Goal: Task Accomplishment & Management: Complete application form

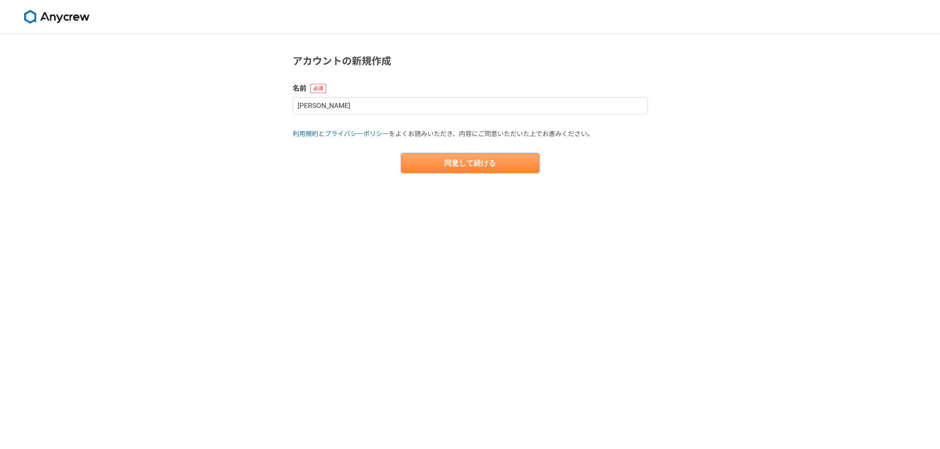
click at [451, 162] on button "同意して続ける" at bounding box center [470, 163] width 138 height 20
select select "13"
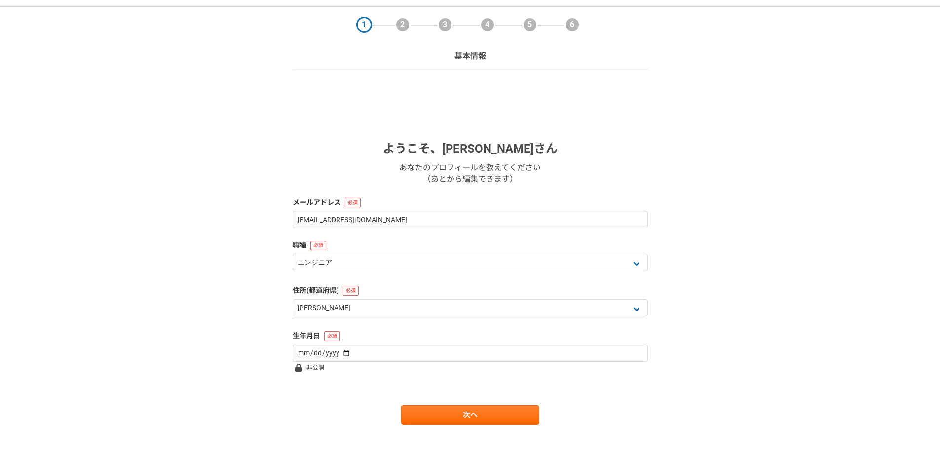
scroll to position [42, 0]
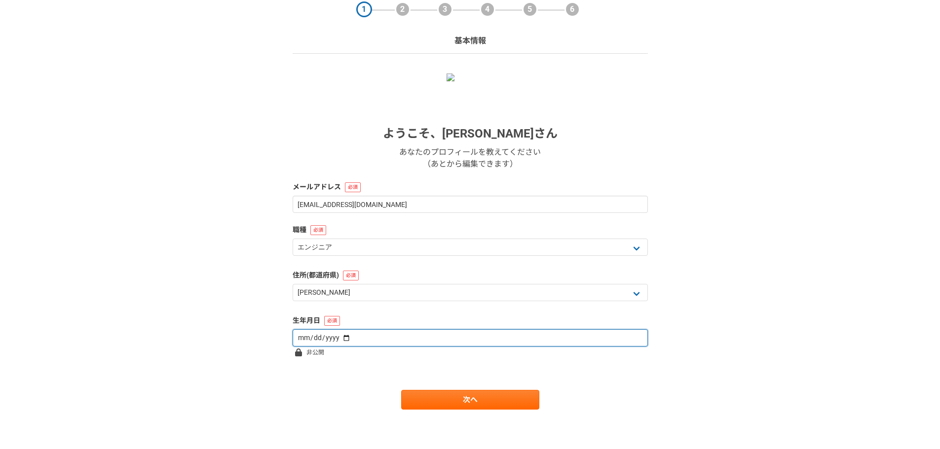
click at [343, 337] on input "date" at bounding box center [470, 338] width 355 height 17
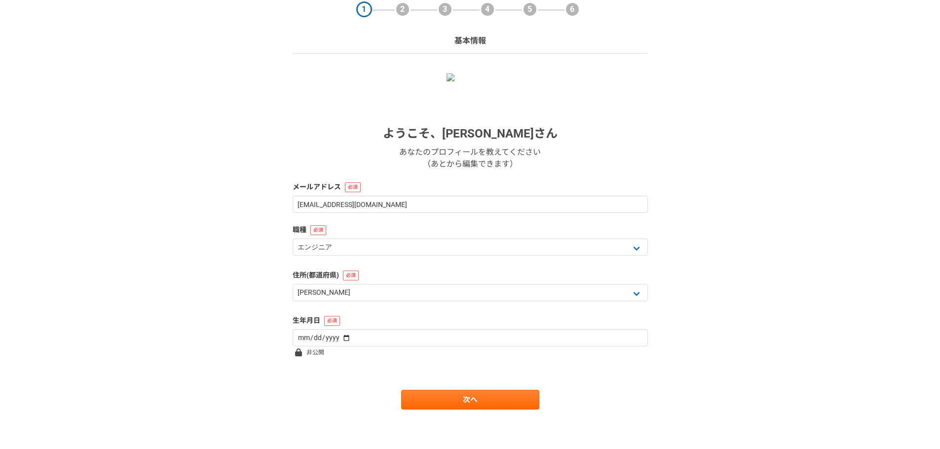
click at [245, 294] on div "1 2 3 4 5 6 基本情報 ようこそ、 Nishiuchi Ryoya さん あなたのプロフィールを教えてください （あとから編集できます） メールアド…" at bounding box center [470, 221] width 940 height 458
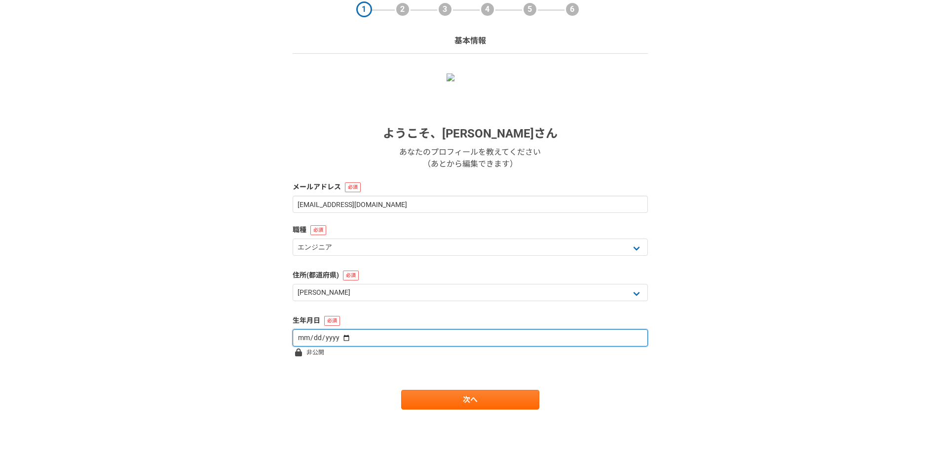
click at [338, 337] on input "date" at bounding box center [470, 338] width 355 height 17
click at [302, 342] on input "2009-12-14" at bounding box center [470, 338] width 355 height 17
type input "1987-12-30"
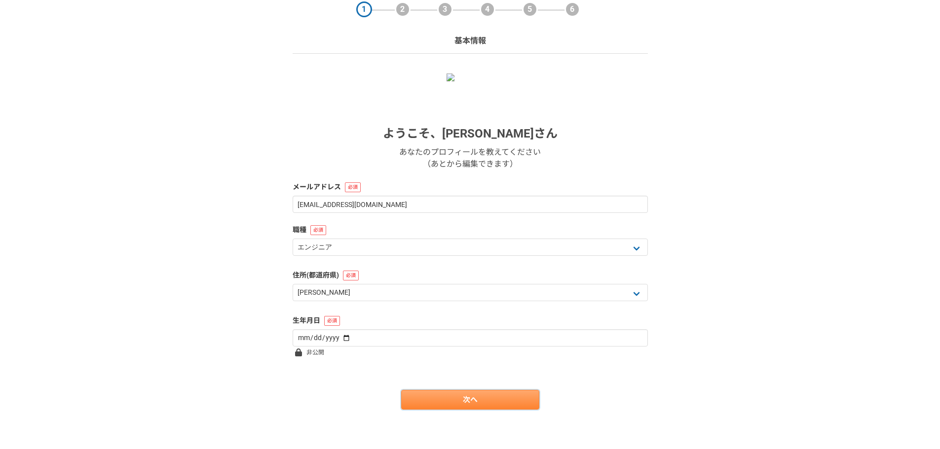
click at [462, 401] on link "次へ" at bounding box center [470, 400] width 138 height 20
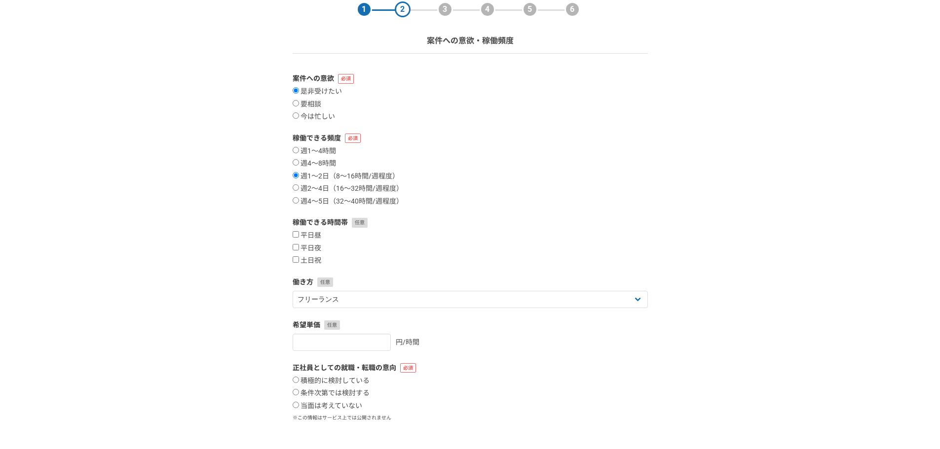
scroll to position [0, 0]
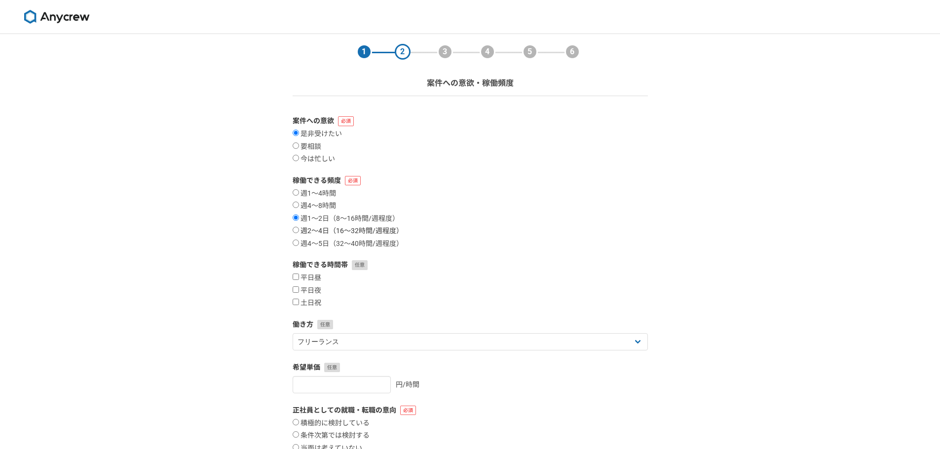
click at [294, 229] on input "週2〜4日（16〜32時間/週程度）" at bounding box center [296, 230] width 6 height 6
radio input "true"
click at [294, 243] on input "週4〜5日（32〜40時間/週程度）" at bounding box center [296, 243] width 6 height 6
radio input "true"
click at [293, 278] on input "平日昼" at bounding box center [296, 277] width 6 height 6
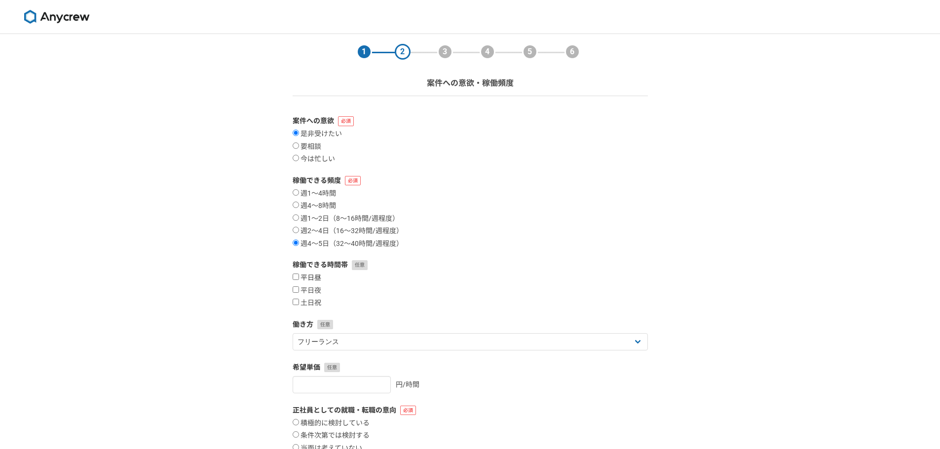
checkbox input "true"
click at [295, 290] on input "平日夜" at bounding box center [296, 290] width 6 height 6
checkbox input "true"
drag, startPoint x: 294, startPoint y: 303, endPoint x: 300, endPoint y: 300, distance: 6.2
click at [294, 303] on input "土日祝" at bounding box center [296, 302] width 6 height 6
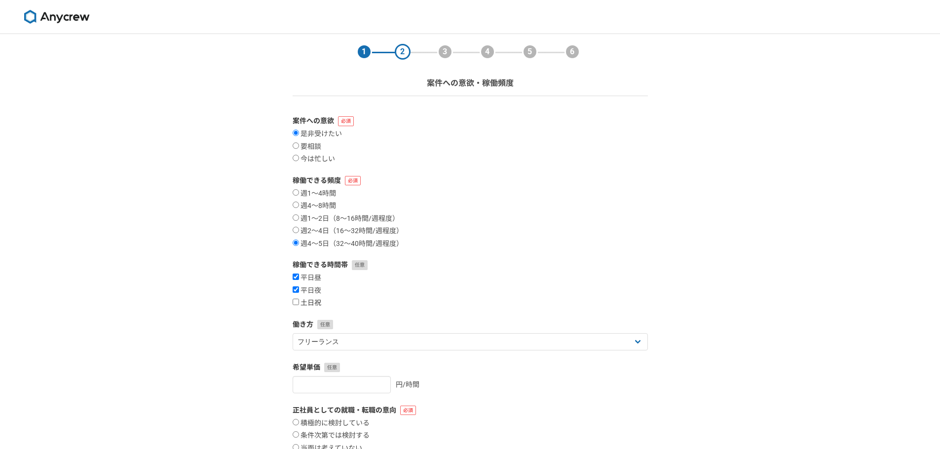
checkbox input "true"
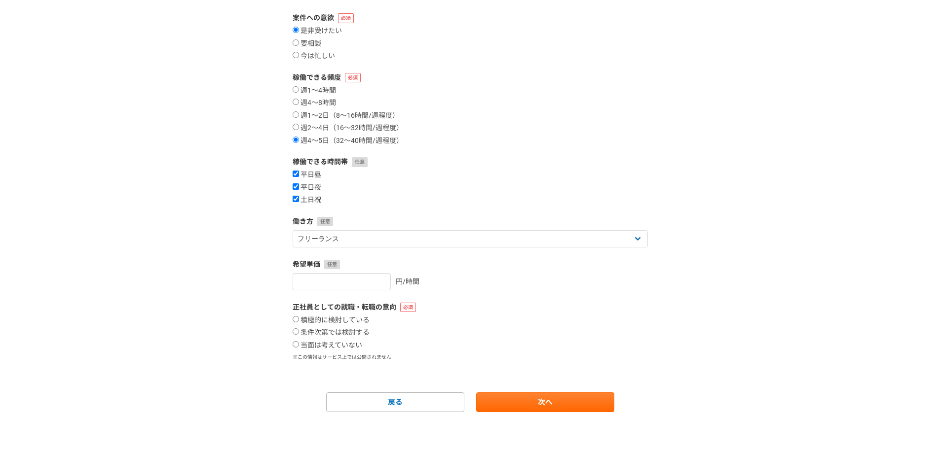
scroll to position [106, 0]
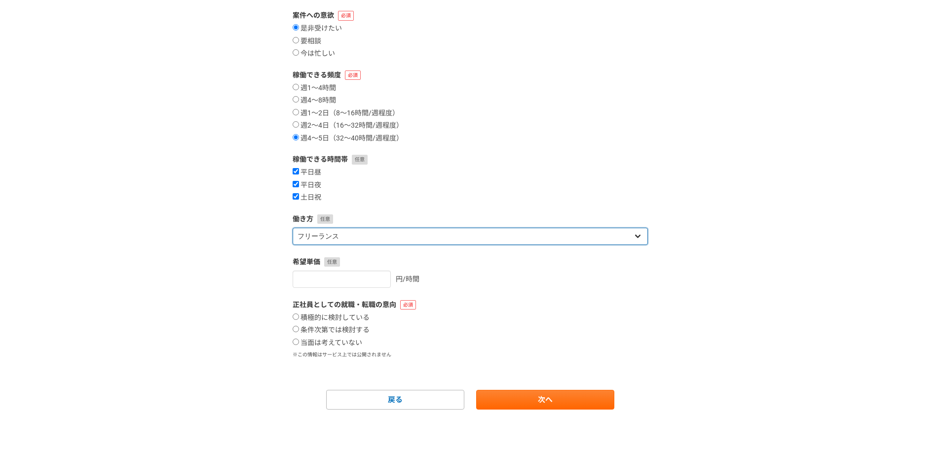
click at [475, 240] on select "フリーランス 副業 その他" at bounding box center [470, 236] width 355 height 17
click at [476, 242] on select "フリーランス 副業 その他" at bounding box center [470, 236] width 355 height 17
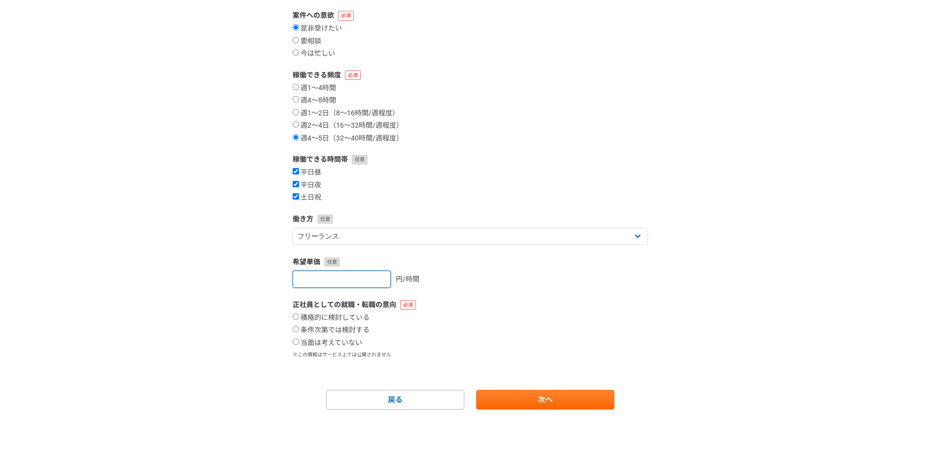
drag, startPoint x: 353, startPoint y: 278, endPoint x: 463, endPoint y: 246, distance: 114.1
click at [353, 279] on input "number" at bounding box center [342, 279] width 98 height 17
type input "5000"
click at [604, 154] on form "案件への意欲 是非受けたい 要相談 今は忙しい 稼働できる頻度 週1〜4時間 週4〜8時間 週1〜2日（8〜16時間/週程度） 週2〜4日（16〜32時間/週…" at bounding box center [470, 210] width 355 height 400
click at [294, 319] on input "積極的に検討している" at bounding box center [296, 317] width 6 height 6
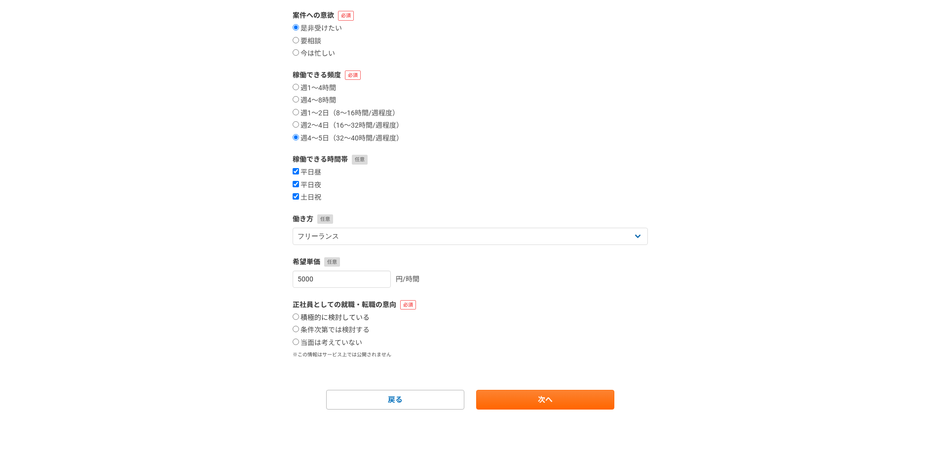
radio input "true"
click at [519, 406] on link "次へ" at bounding box center [545, 400] width 138 height 20
select select
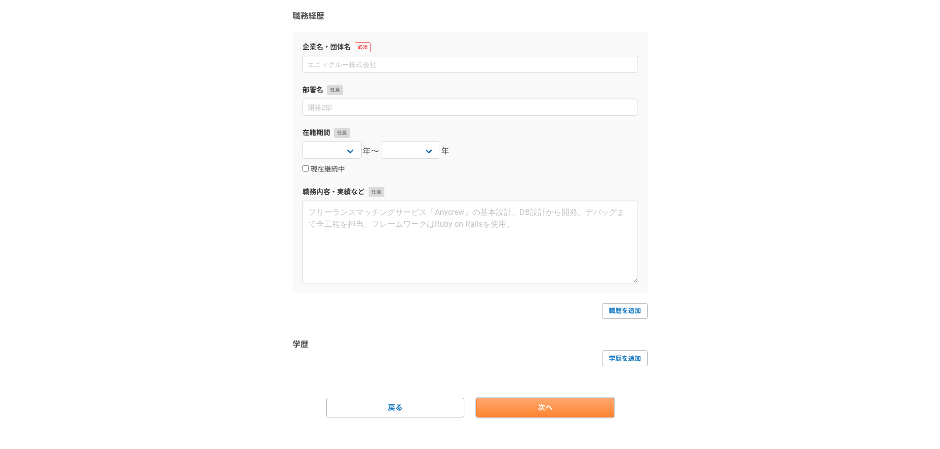
scroll to position [0, 0]
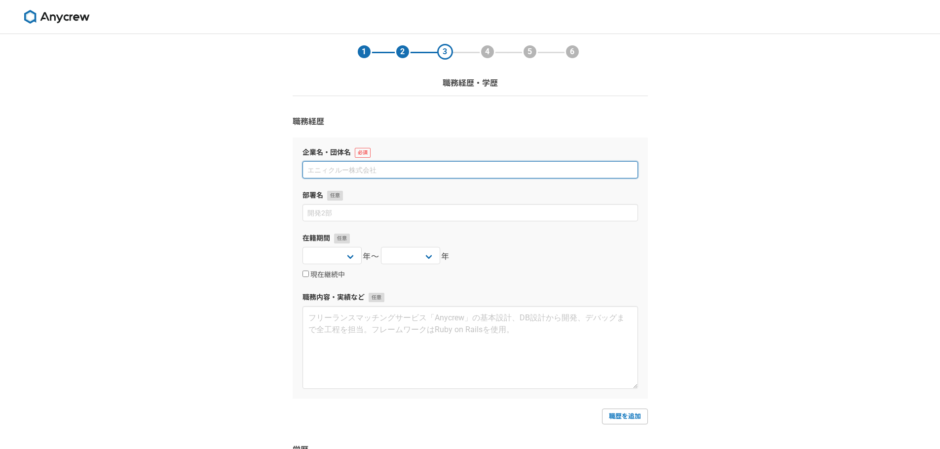
click at [394, 175] on input at bounding box center [469, 169] width 335 height 17
type input "k"
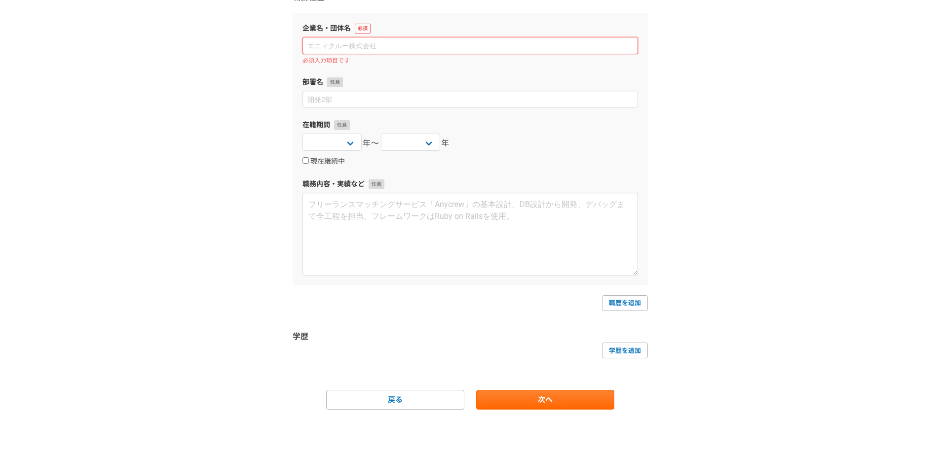
scroll to position [75, 0]
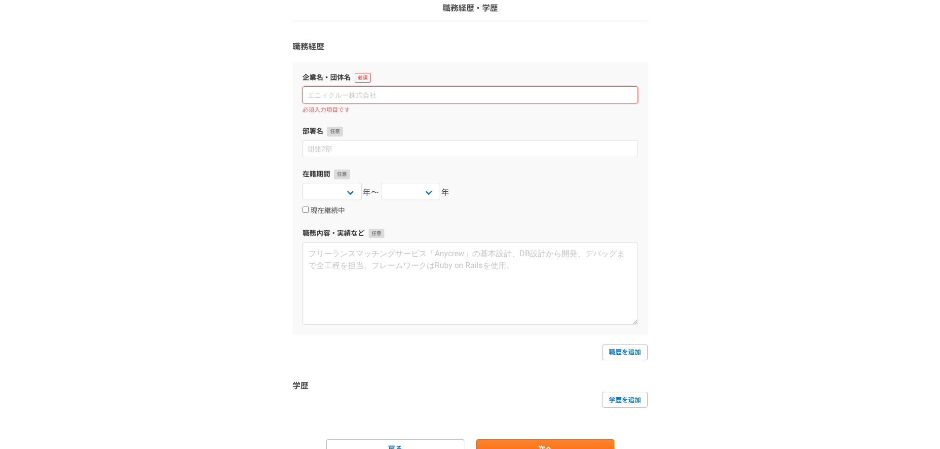
click at [489, 88] on input at bounding box center [469, 94] width 335 height 17
click at [505, 98] on input at bounding box center [469, 94] width 335 height 17
click at [716, 241] on div "1 2 3 4 5 6 職務経歴・学歴 職務経歴 企業名・団体名 必須入力項目です 部署名 在籍期間 2025 2024 2023 2022 2021 202…" at bounding box center [470, 229] width 940 height 540
click at [378, 90] on input at bounding box center [469, 94] width 335 height 17
paste input "株式会社ネオキャリア"
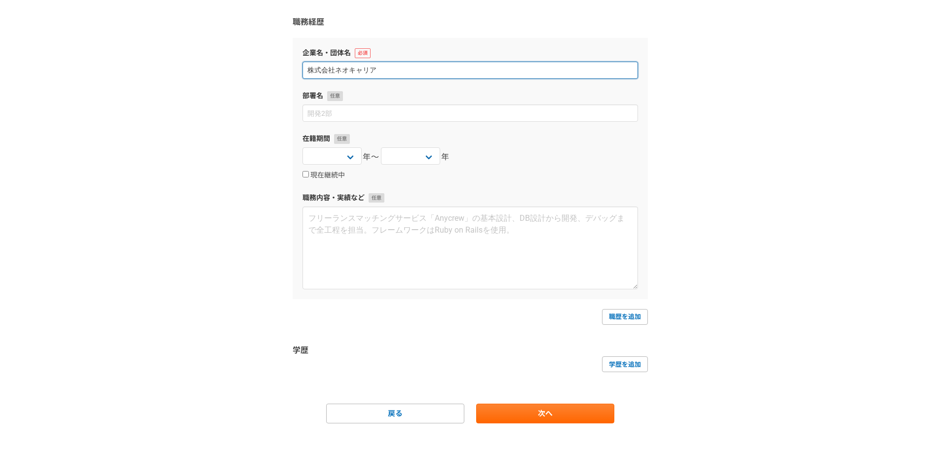
scroll to position [113, 0]
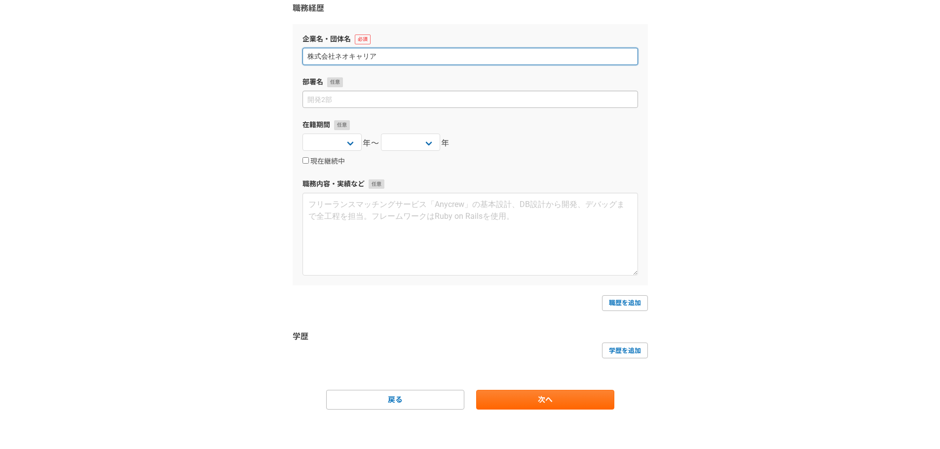
type input "株式会社ネオキャリア"
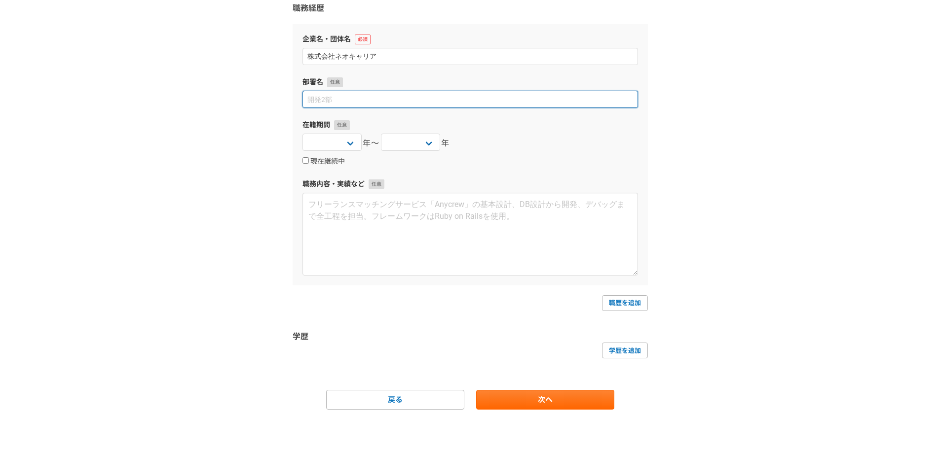
click at [400, 96] on input at bounding box center [469, 99] width 335 height 17
type input "採用インテグレーション事業部"
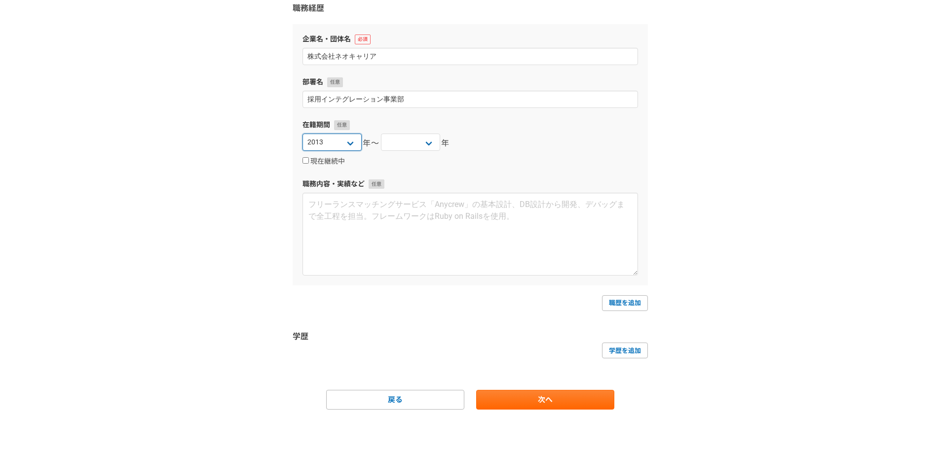
select select "2014"
select select "2022"
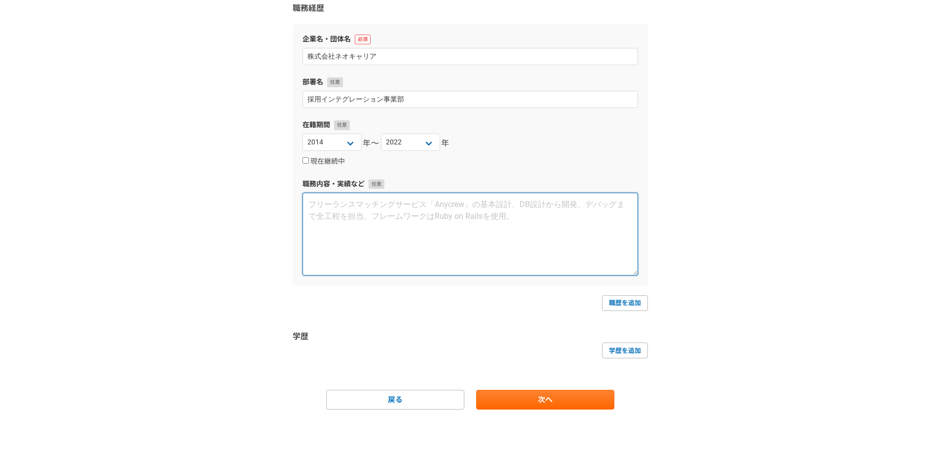
click at [484, 235] on textarea at bounding box center [469, 234] width 335 height 83
paste textarea "＜株式会社ネオキャリア　2014年4月～2022年3月＞ 1年目　名古屋にて事業部の新規拠点立ち上げ（2名で） 2年目　名古屋の拠点にて、リーダーに昇進（部下…"
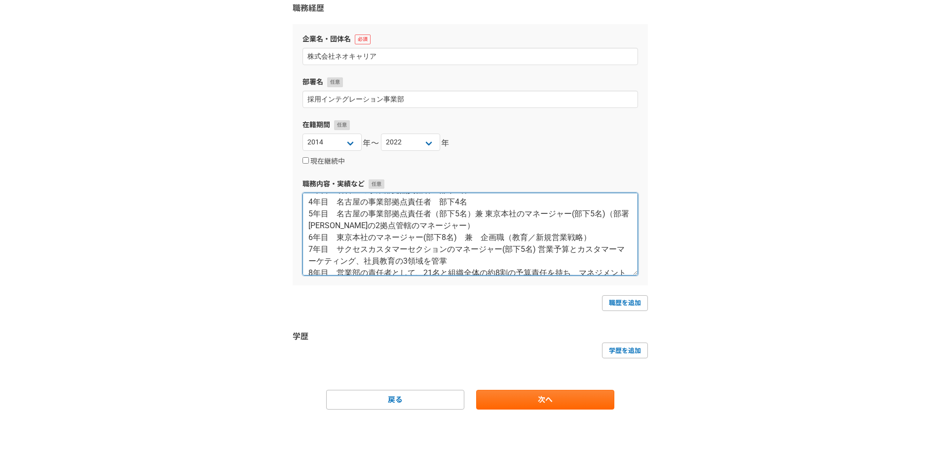
scroll to position [0, 0]
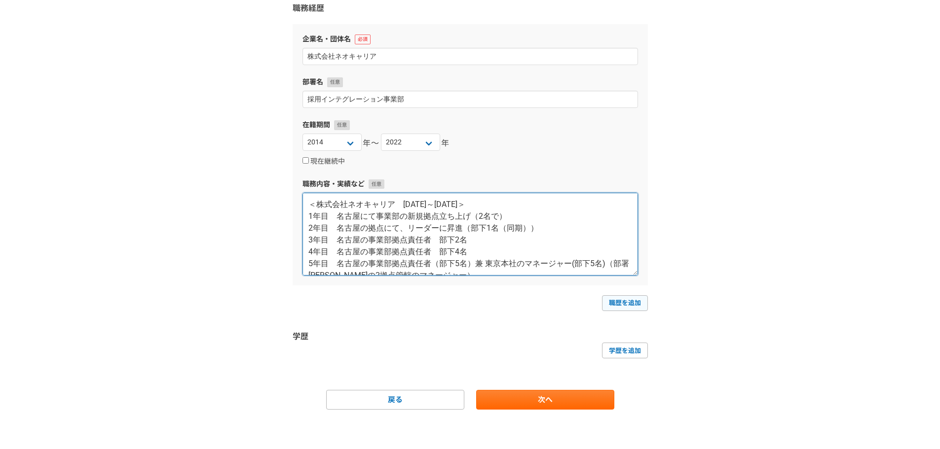
type textarea "＜株式会社ネオキャリア　2014年4月～2022年3月＞ 1年目　名古屋にて事業部の新規拠点立ち上げ（2名で） 2年目　名古屋の拠点にて、リーダーに昇進（部下…"
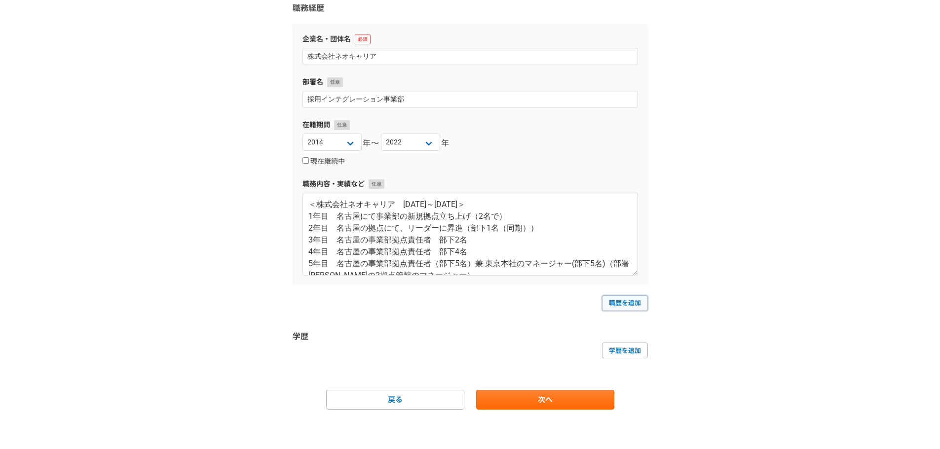
click at [629, 302] on link "職歴を追加" at bounding box center [625, 303] width 46 height 16
select select
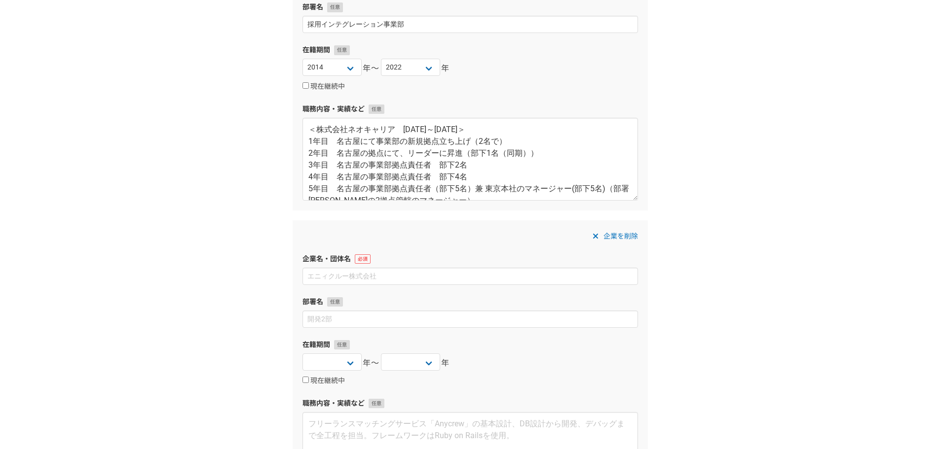
scroll to position [212, 0]
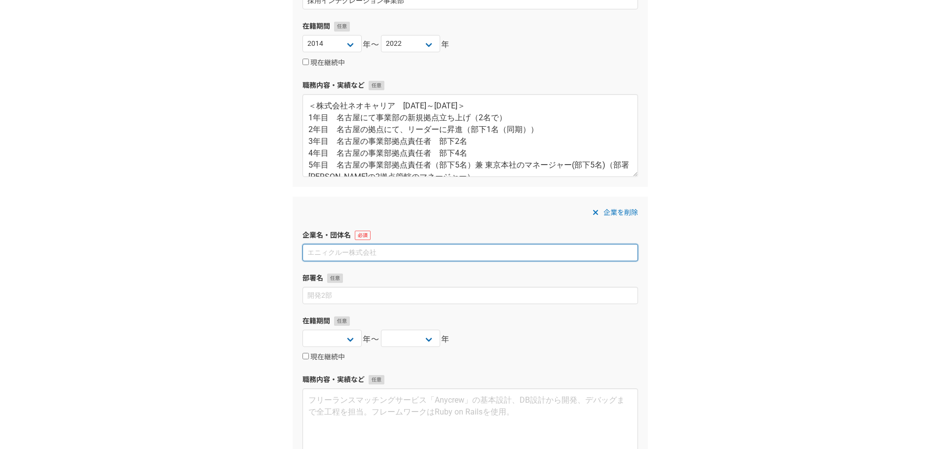
click at [404, 253] on input at bounding box center [469, 252] width 335 height 17
paste input "株式会社ビービット"
type input "株式会社ビービット"
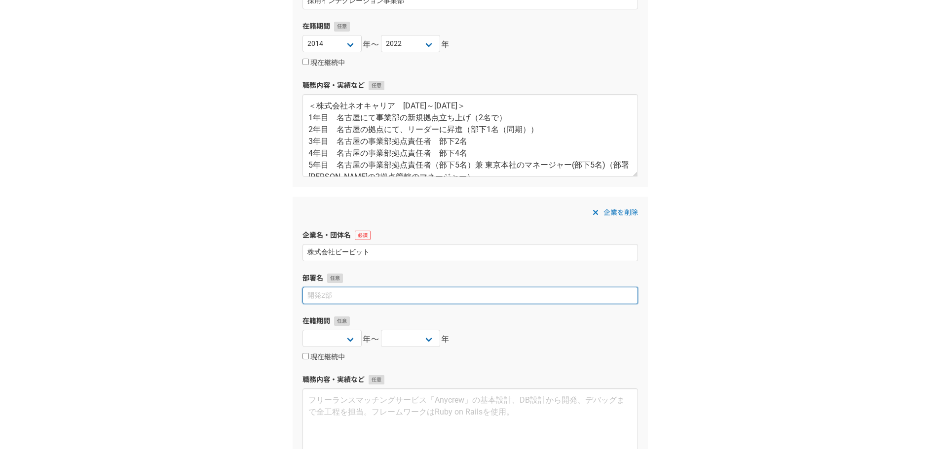
click at [378, 297] on input at bounding box center [469, 295] width 335 height 17
type input "UXインテリジェンス事業部"
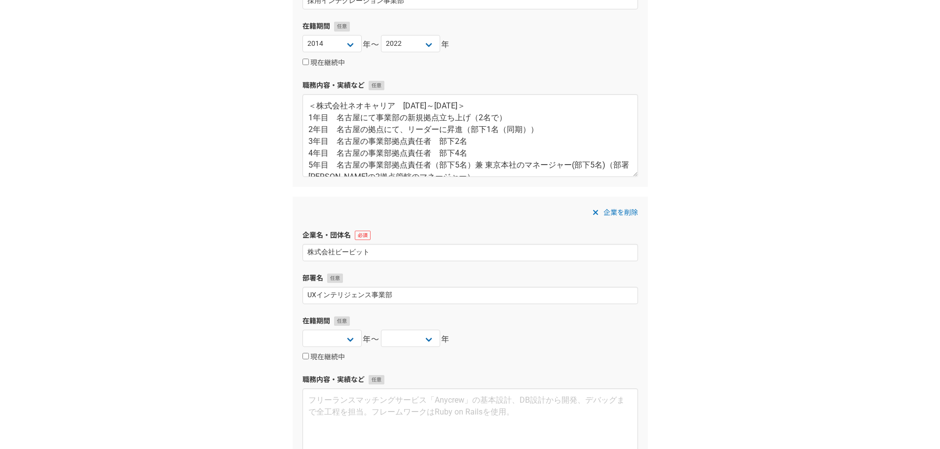
click at [259, 239] on div "1 2 3 4 5 6 職務経歴・学歴 職務経歴 企業名・団体名 株式会社ネオキャリア 部署名 採用インテグレーション事業部 在籍期間 2025 2024 2…" at bounding box center [470, 234] width 940 height 824
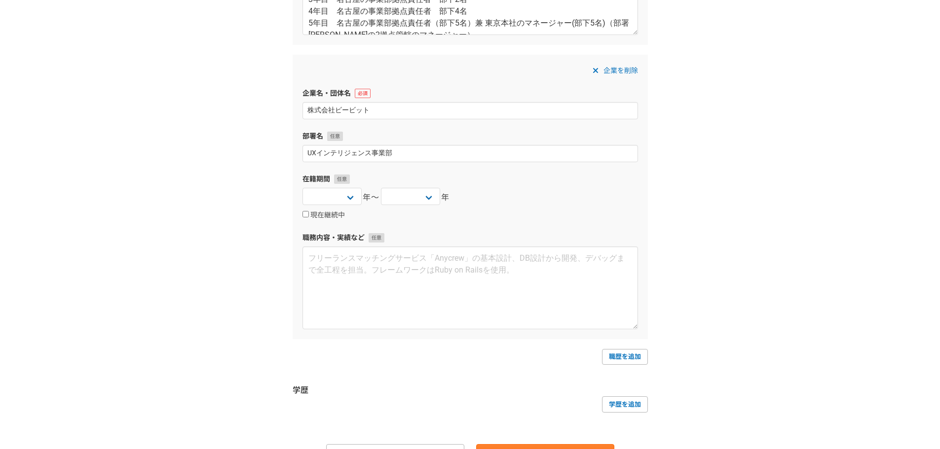
scroll to position [360, 0]
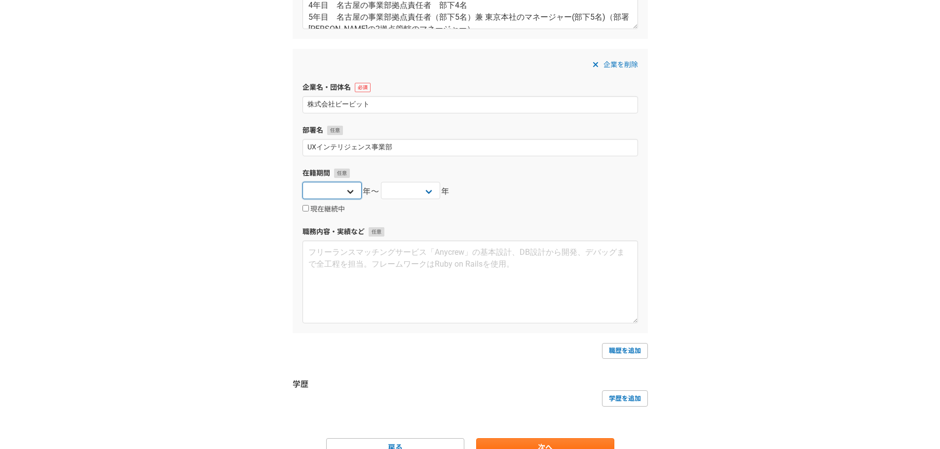
click at [359, 191] on select "2025 2024 2023 2022 2021 2020 2019 2018 2017 2016 2015 2014 2013 2012 2011 2010…" at bounding box center [331, 190] width 59 height 17
select select "2022"
click at [302, 182] on select "2025 2024 2023 2022 2021 2020 2019 2018 2017 2016 2015 2014 2013 2012 2011 2010…" at bounding box center [331, 190] width 59 height 17
click at [432, 197] on select "2025 2024 2023 2022 2021 2020 2019 2018 2017 2016 2015 2014 2013 2012 2011 2010…" at bounding box center [410, 190] width 59 height 17
select select "2024"
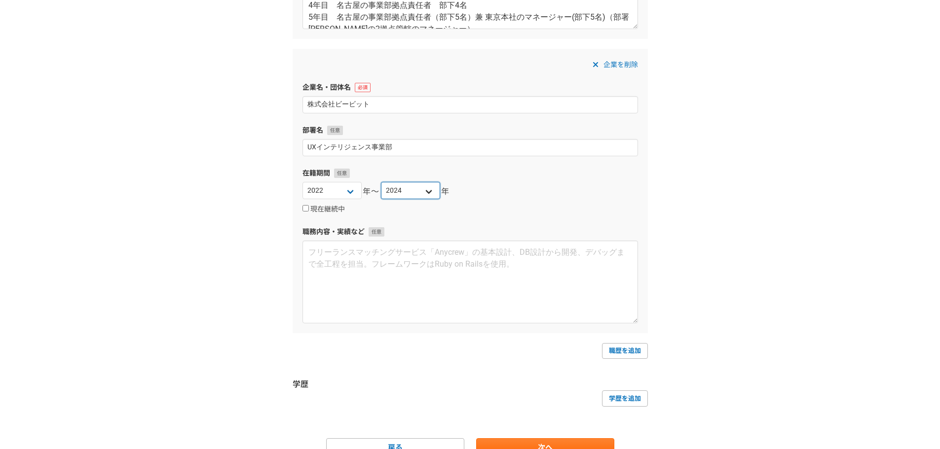
click at [381, 182] on select "2025 2024 2023 2022 2021 2020 2019 2018 2017 2016 2015 2014 2013 2012 2011 2010…" at bounding box center [410, 190] width 59 height 17
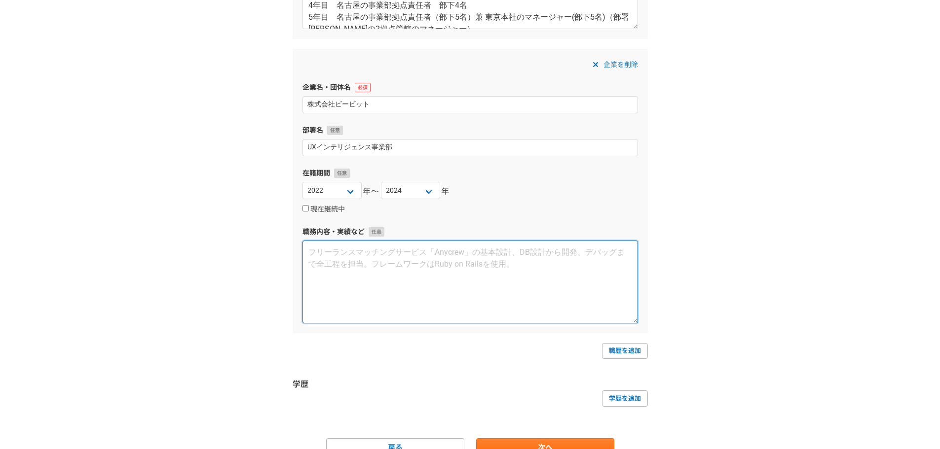
drag, startPoint x: 314, startPoint y: 262, endPoint x: 329, endPoint y: 261, distance: 15.3
click at [329, 261] on textarea at bounding box center [469, 282] width 335 height 83
paste textarea "<現在> ラージエンタープライズのコンサルティング営業リーダー <経歴> コンサルティングサービスの営業として同時期入社5名とともにSMB営業に従事。 同期内…"
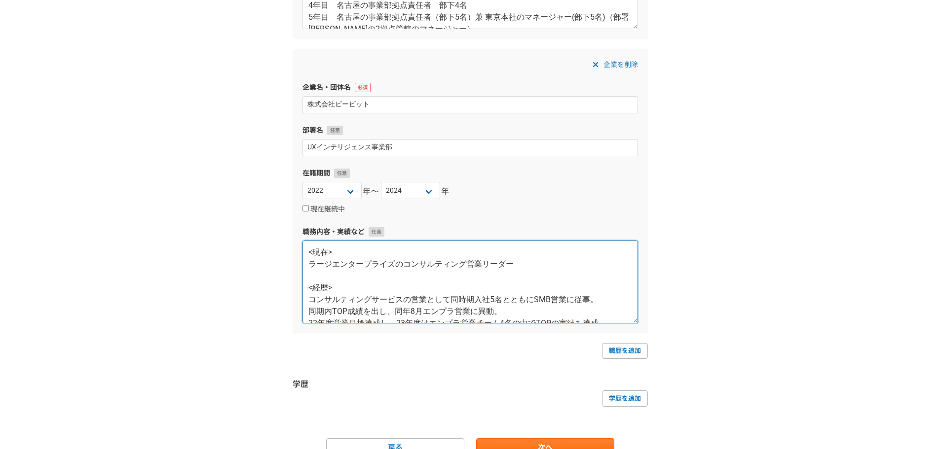
scroll to position [17, 0]
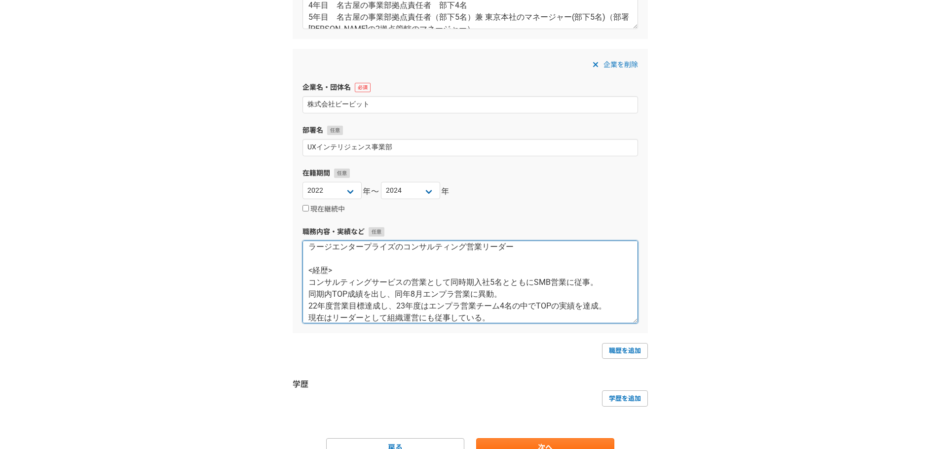
type textarea "<現在> ラージエンタープライズのコンサルティング営業リーダー <経歴> コンサルティングサービスの営業として同時期入社5名とともにSMB営業に従事。 同期内…"
click at [249, 278] on div "1 2 3 4 5 6 職務経歴・学歴 職務経歴 企業名・団体名 株式会社ネオキャリア 部署名 採用インテグレーション事業部 在籍期間 2025 2024 2…" at bounding box center [470, 86] width 940 height 824
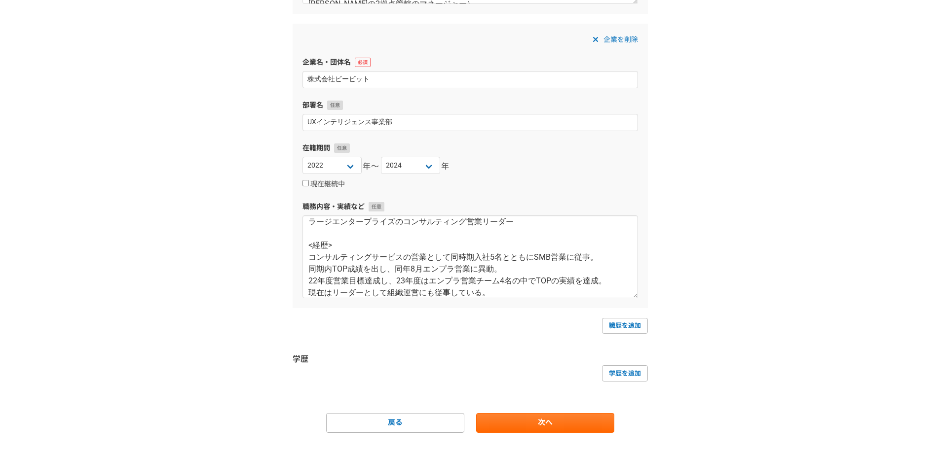
scroll to position [408, 0]
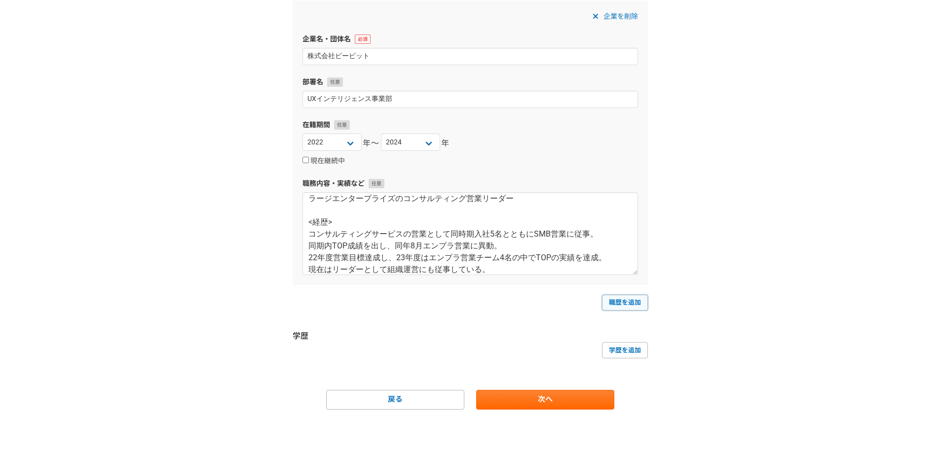
click at [632, 307] on link "職歴を追加" at bounding box center [625, 303] width 46 height 16
select select
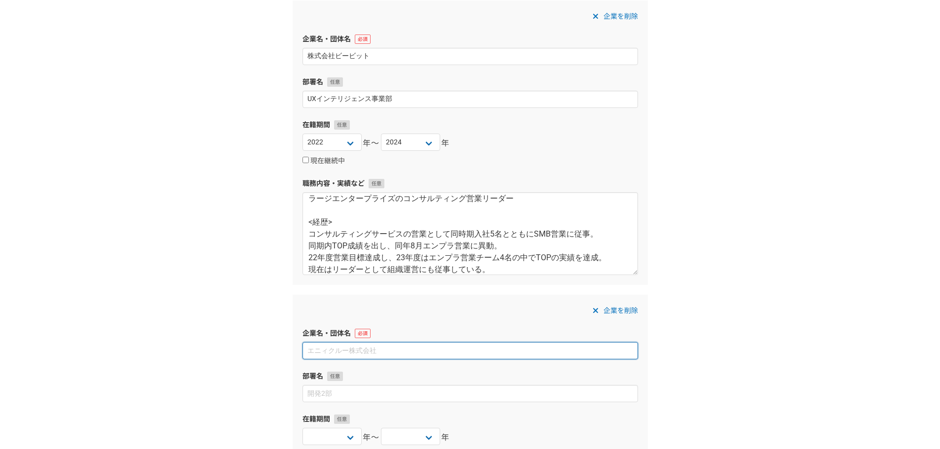
click at [409, 355] on input at bounding box center [469, 350] width 335 height 17
paste input "ガートナー ジャパン株式会社"
type input "ガートナー ジャパン株式会社"
click at [250, 322] on div "1 2 3 4 5 6 職務経歴・学歴 職務経歴 企業名・団体名 株式会社ネオキャリア 部署名 採用インテグレーション事業部 在籍期間 2025 2024 2…" at bounding box center [470, 185] width 940 height 1118
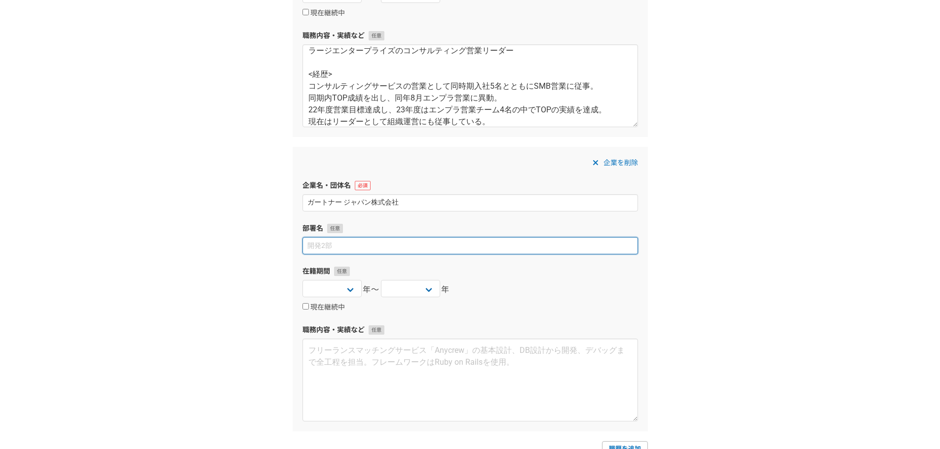
click at [402, 247] on input at bounding box center [469, 245] width 335 height 17
type input "営業本部"
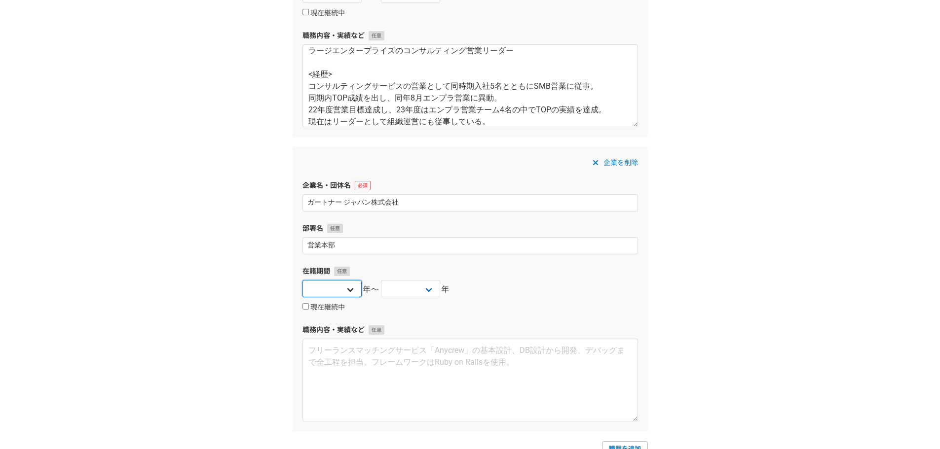
click at [349, 285] on select "2025 2024 2023 2022 2021 2020 2019 2018 2017 2016 2015 2014 2013 2012 2011 2010…" at bounding box center [331, 288] width 59 height 17
select select "2024"
click at [302, 280] on select "2025 2024 2023 2022 2021 2020 2019 2018 2017 2016 2015 2014 2013 2012 2011 2010…" at bounding box center [331, 288] width 59 height 17
click at [305, 308] on input "現在継続中" at bounding box center [305, 306] width 6 height 6
checkbox input "true"
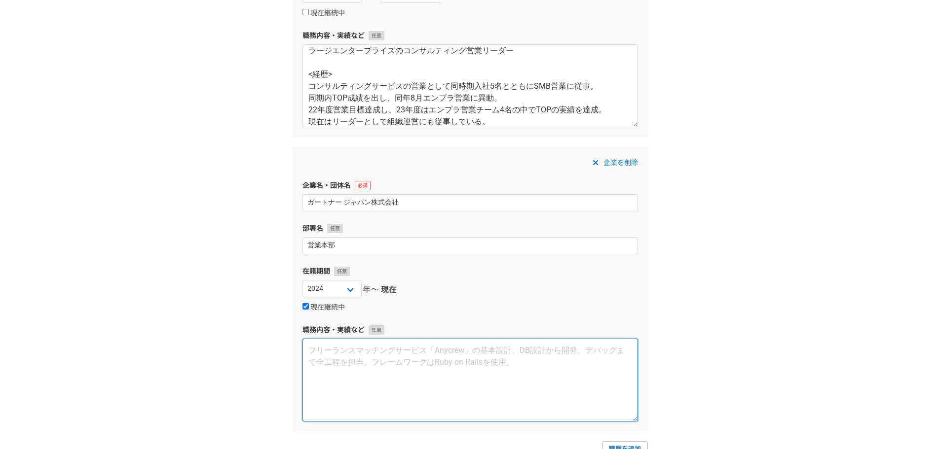
click at [451, 392] on textarea at bounding box center [469, 380] width 335 height 83
paste textarea "<現在> アカウントエグゼクティブとして、エンプラ企業のCレベルに対する既存と新規の営業に従事"
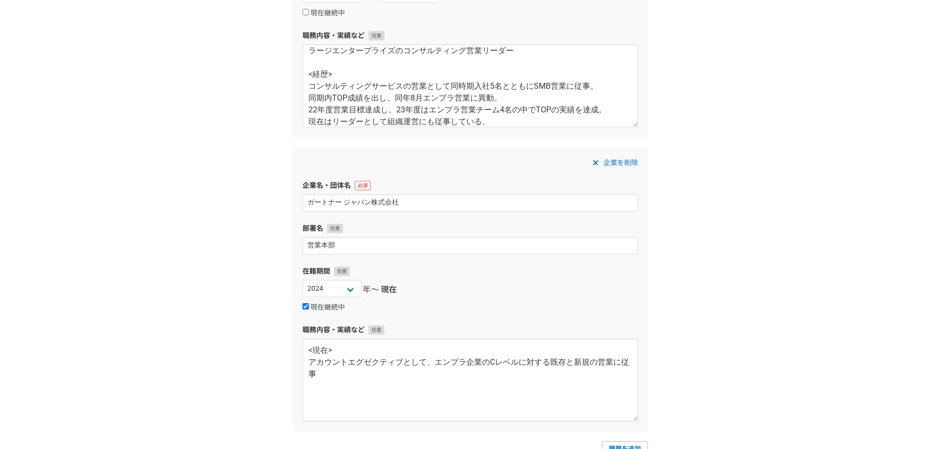
click at [676, 320] on div "1 2 3 4 5 6 職務経歴・学歴 職務経歴 企業名・団体名 株式会社ネオキャリア 部署名 採用インテグレーション事業部 在籍期間 2025 2024 2…" at bounding box center [470, 37] width 940 height 1118
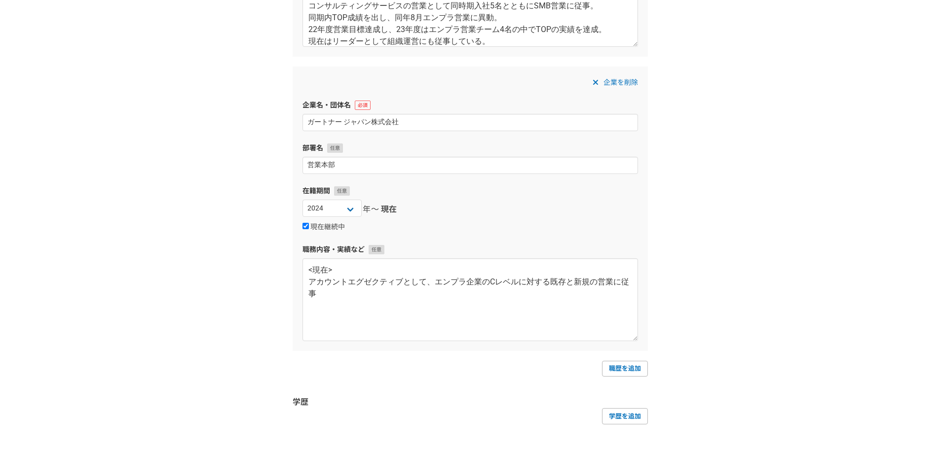
scroll to position [654, 0]
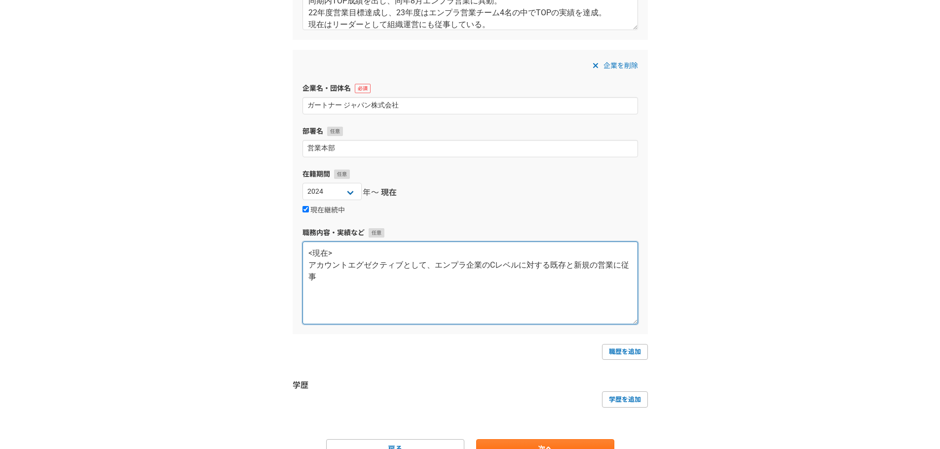
click at [446, 295] on textarea "<現在> アカウントエグゼクティブとして、エンプラ企業のCレベルに対する既存と新規の営業に従事" at bounding box center [469, 283] width 335 height 83
paste textarea "▼既存営業 各クライアントの意思決定をGartnerが保有する情報を通して、営業が伴走支援を実施 目標としては、既存クライアントへのアップセル（Client …"
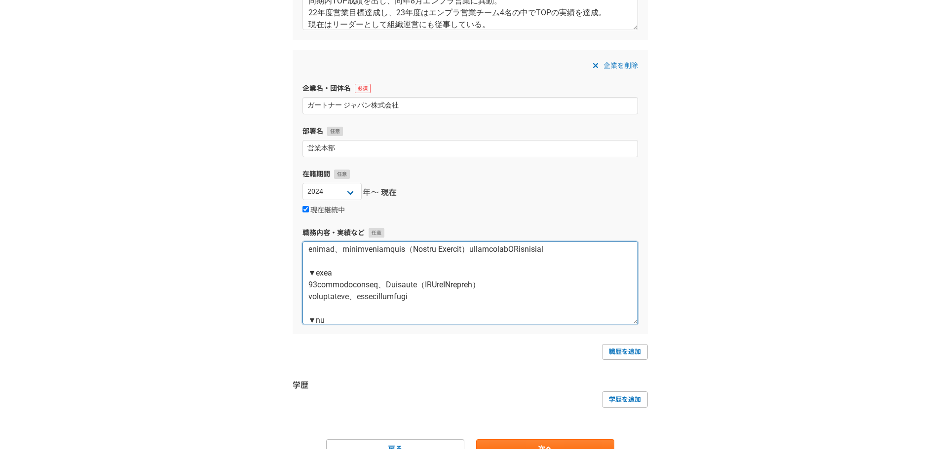
scroll to position [703, 0]
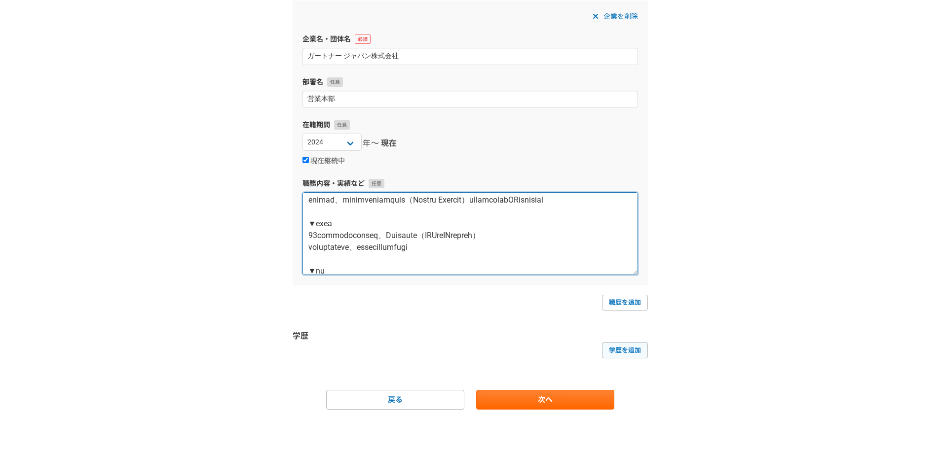
type textarea "<現在> アカウントエグゼクティブとして、エンプラ企業のCレベルに対する既存と新規の営業に従事 ▼既存営業 各クライアントの意思決定をGartnerが保有する…"
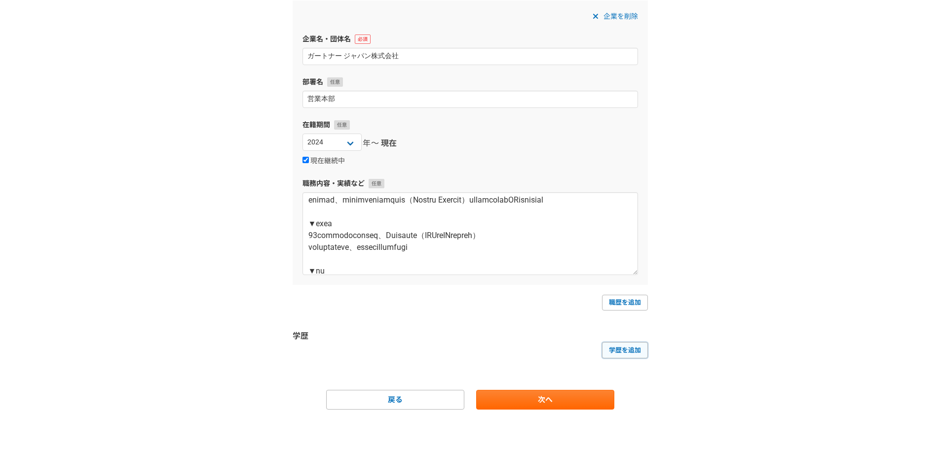
click at [628, 347] on link "学歴を追加" at bounding box center [625, 350] width 46 height 16
select select
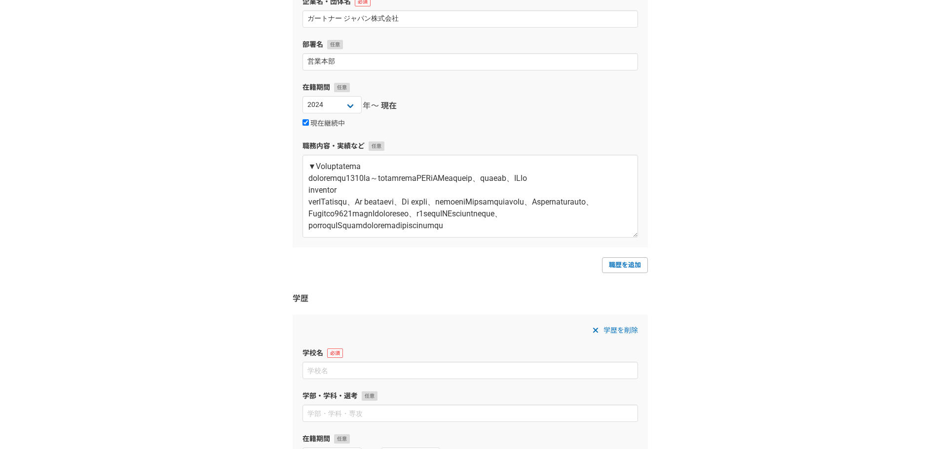
scroll to position [802, 0]
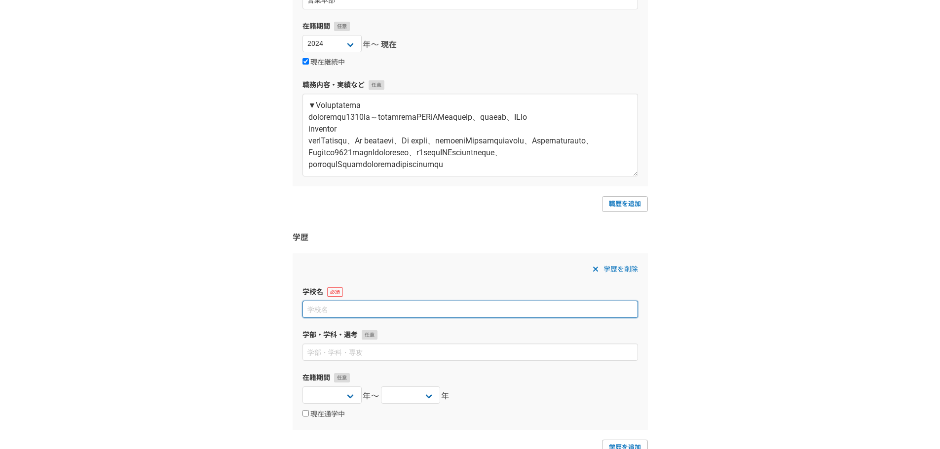
click at [519, 308] on input at bounding box center [469, 309] width 335 height 17
paste input "同志社大学"
type input "同志社大学"
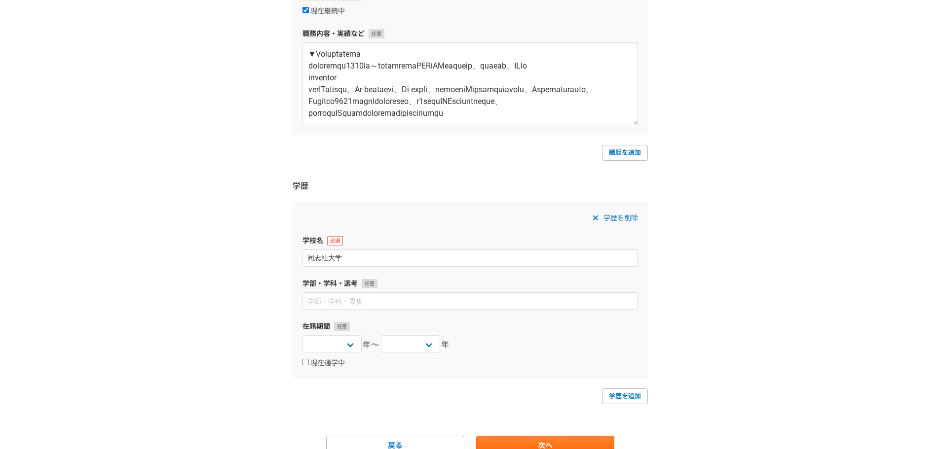
scroll to position [899, 0]
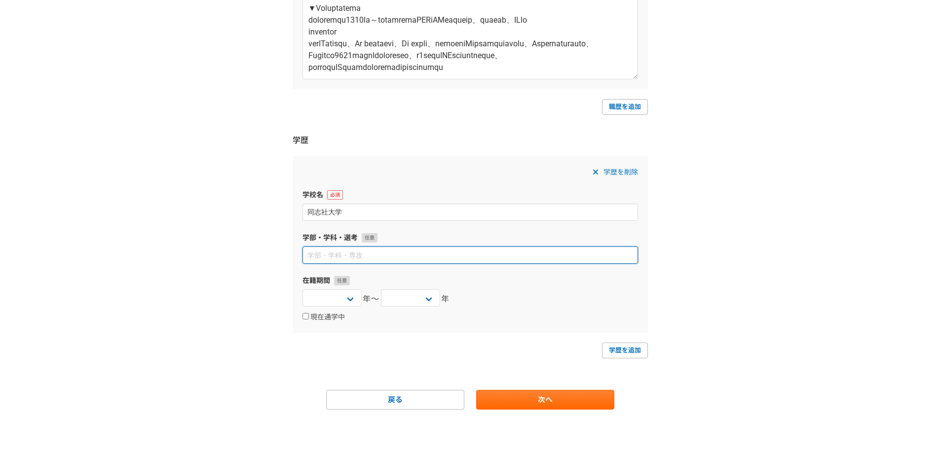
click at [433, 262] on input at bounding box center [469, 255] width 335 height 17
paste input "経済 経済"
click at [324, 259] on input "経済 経済" at bounding box center [469, 255] width 335 height 17
type input "経済学部経済学科"
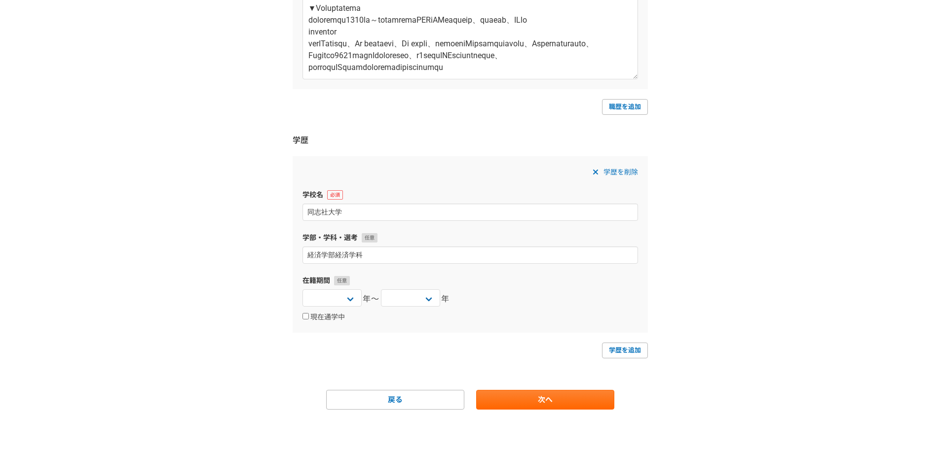
click at [363, 308] on div "2025 2024 2023 2022 2021 2020 2019 2018 2017 2016 2015 2014 2013 2012 2011 2010…" at bounding box center [469, 300] width 335 height 20
click at [351, 299] on select "2025 2024 2023 2022 2021 2020 2019 2018 2017 2016 2015 2014 2013 2012 2011 2010…" at bounding box center [331, 298] width 59 height 17
select select "2007"
click at [302, 290] on select "2025 2024 2023 2022 2021 2020 2019 2018 2017 2016 2015 2014 2013 2012 2011 2010…" at bounding box center [331, 298] width 59 height 17
click at [423, 309] on div "2025 2024 2023 2022 2021 2020 2019 2018 2017 2016 2015 2014 2013 2012 2011 2010…" at bounding box center [410, 300] width 59 height 20
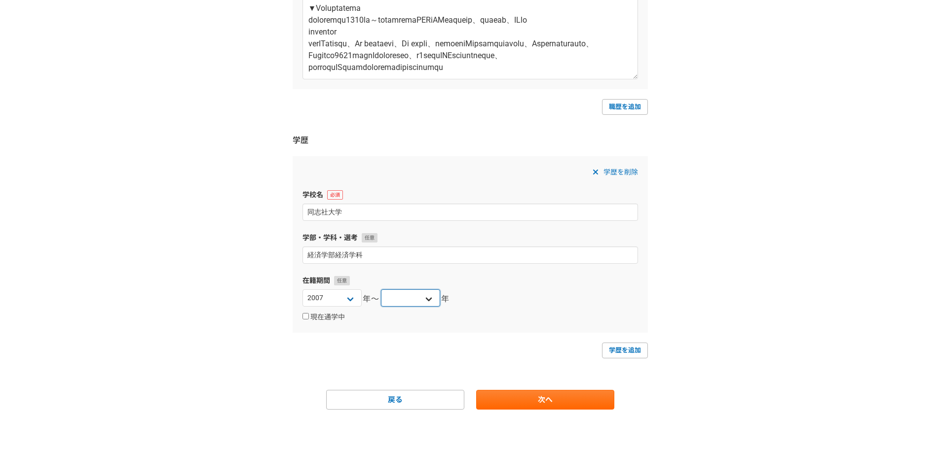
click at [420, 298] on select "2025 2024 2023 2022 2021 2020 2019 2018 2017 2016 2015 2014 2013 2012 2011 2010…" at bounding box center [410, 298] width 59 height 17
select select "2011"
click at [381, 290] on select "2025 2024 2023 2022 2021 2020 2019 2018 2017 2016 2015 2014 2013 2012 2011 2010…" at bounding box center [410, 298] width 59 height 17
click at [616, 351] on link "学歴を追加" at bounding box center [625, 351] width 46 height 16
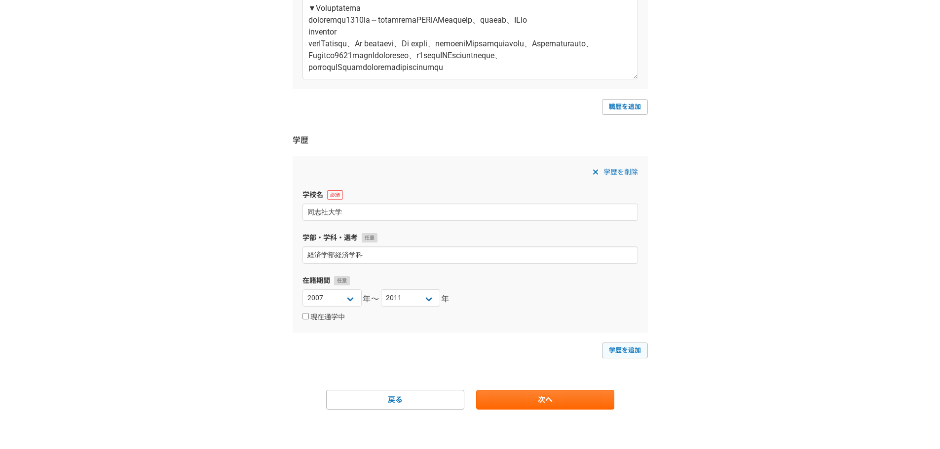
select select
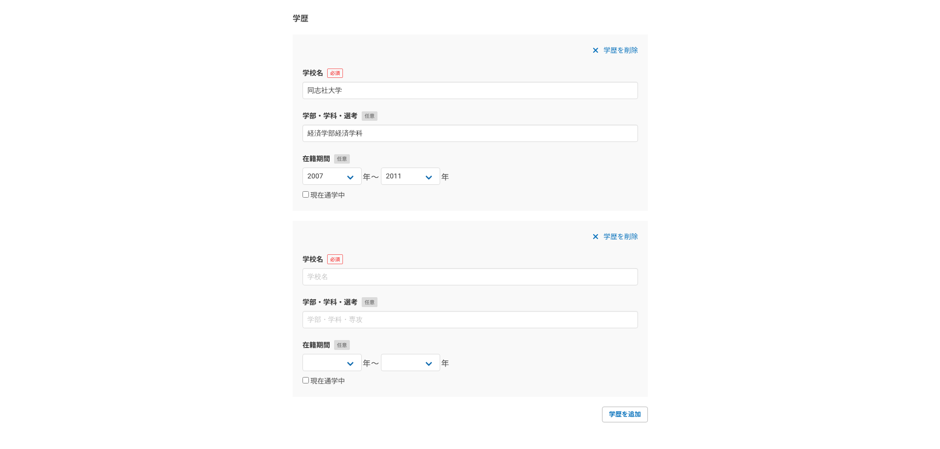
scroll to position [1047, 0]
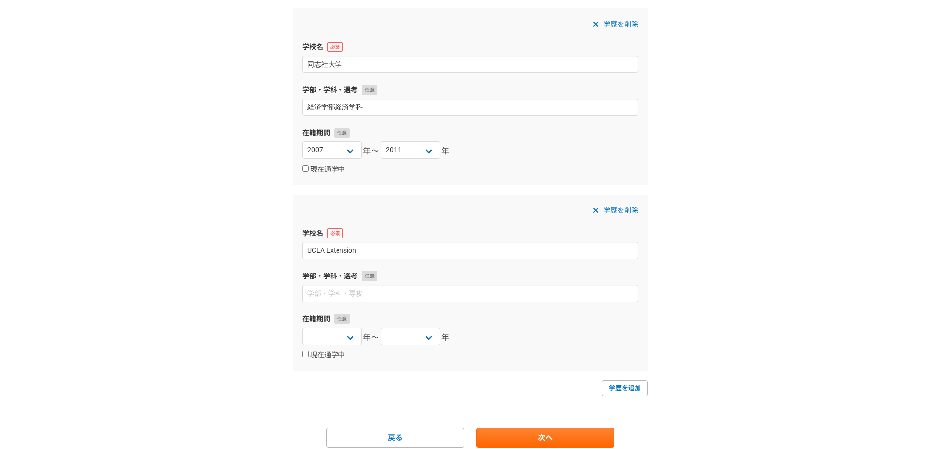
type input "UCLA Extension"
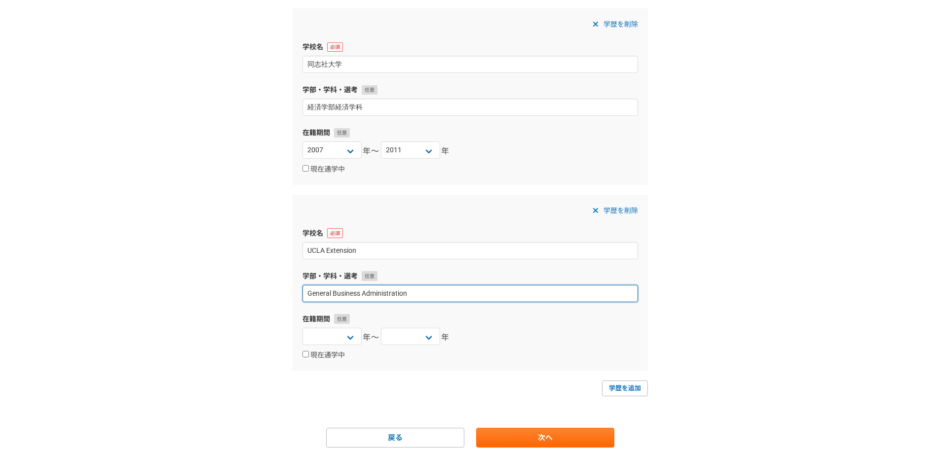
type input "General Business Administration"
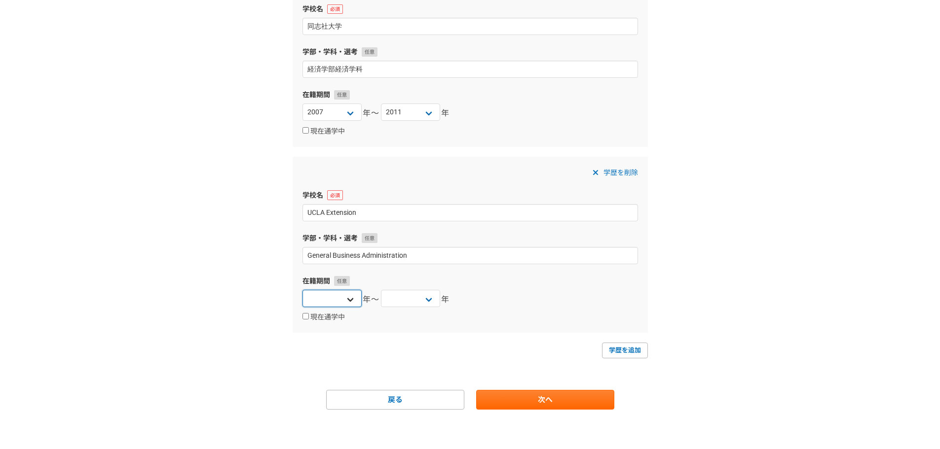
click at [339, 290] on select "2025 2024 2023 2022 2021 2020 2019 2018 2017 2016 2015 2014 2013 2012 2011 2010…" at bounding box center [331, 298] width 59 height 17
click at [336, 301] on select "2025 2024 2023 2022 2021 2020 2019 2018 2017 2016 2015 2014 2013 2012 2011 2010…" at bounding box center [331, 298] width 59 height 17
select select "2012"
click at [302, 290] on select "2025 2024 2023 2022 2021 2020 2019 2018 2017 2016 2015 2014 2013 2012 2011 2010…" at bounding box center [331, 298] width 59 height 17
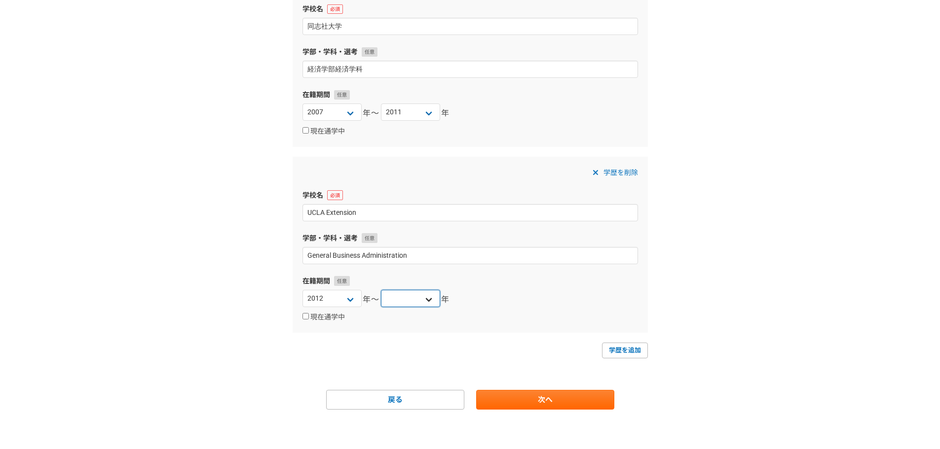
click at [419, 297] on select "2025 2024 2023 2022 2021 2020 2019 2018 2017 2016 2015 2014 2013 2012 2011 2010…" at bounding box center [410, 298] width 59 height 17
click at [381, 290] on select "2025 2024 2023 2022 2021 2020 2019 2018 2017 2016 2015 2014 2013 2012 2011 2010…" at bounding box center [410, 298] width 59 height 17
click at [429, 298] on select "2025 2024 2023 2022 2021 2020 2019 2018 2017 2016 2015 2014 2013 2012 2011 2010…" at bounding box center [410, 298] width 59 height 17
select select "2013"
click at [381, 290] on select "2025 2024 2023 2022 2021 2020 2019 2018 2017 2016 2015 2014 2013 2012 2011 2010…" at bounding box center [410, 298] width 59 height 17
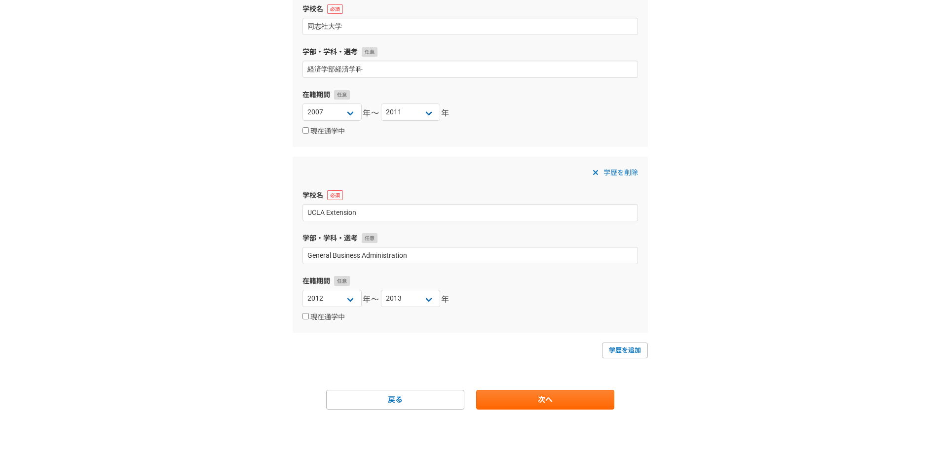
click at [543, 403] on link "次へ" at bounding box center [545, 400] width 138 height 20
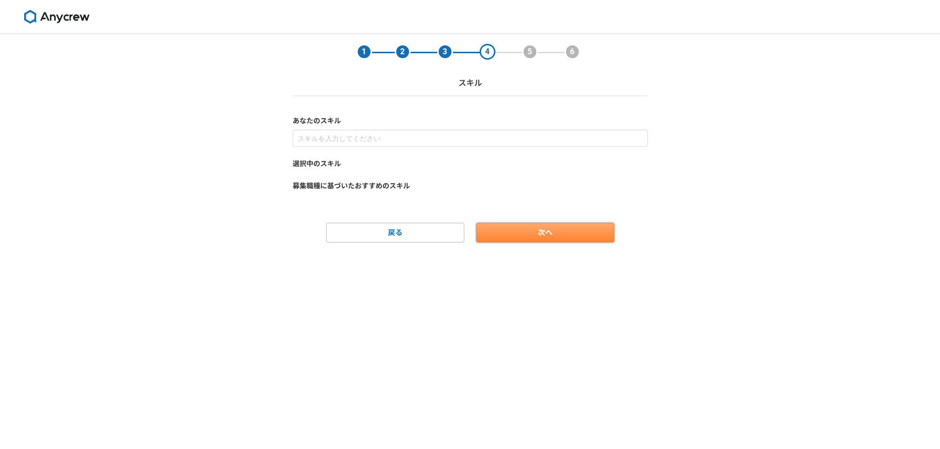
scroll to position [0, 0]
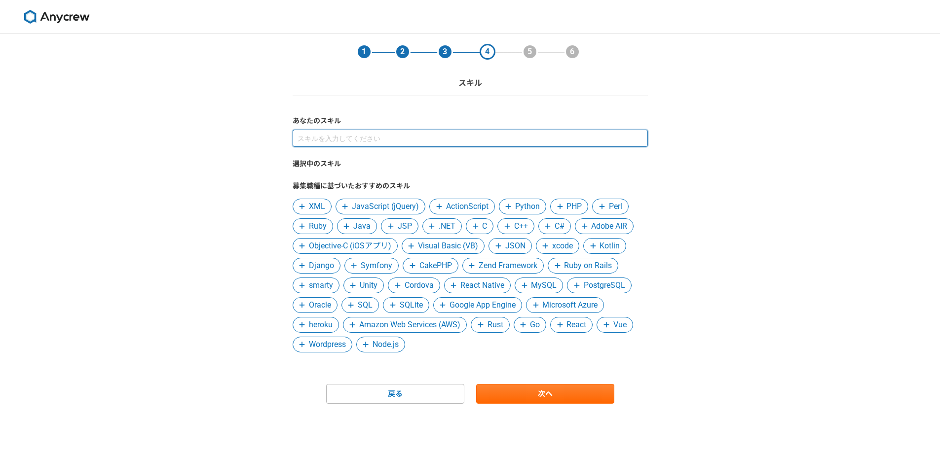
click at [402, 137] on input at bounding box center [470, 138] width 355 height 17
type input "永"
type input "英語"
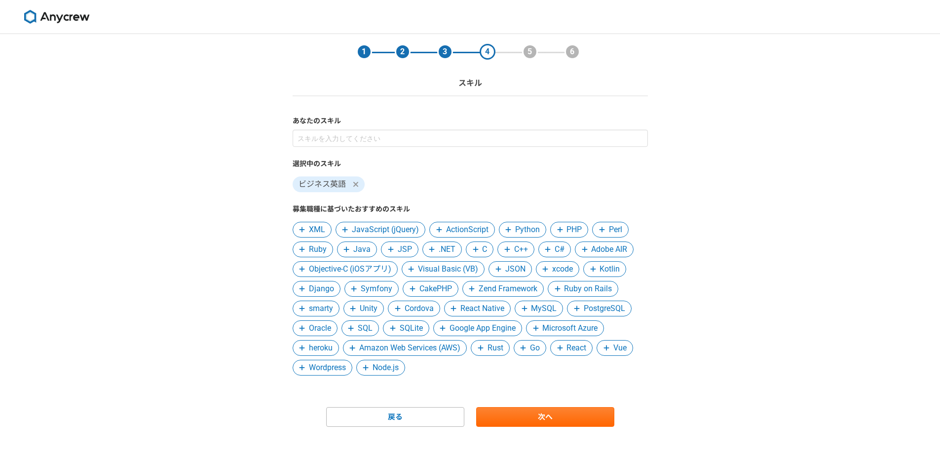
click at [252, 229] on div "1 2 3 4 5 6 スキル あなたのスキル 選択中のスキル ビジネス英語 募集職種に基づいたおすすめのスキル XML JavaScript (jQuery…" at bounding box center [470, 250] width 940 height 433
click at [551, 420] on link "次へ" at bounding box center [545, 417] width 138 height 20
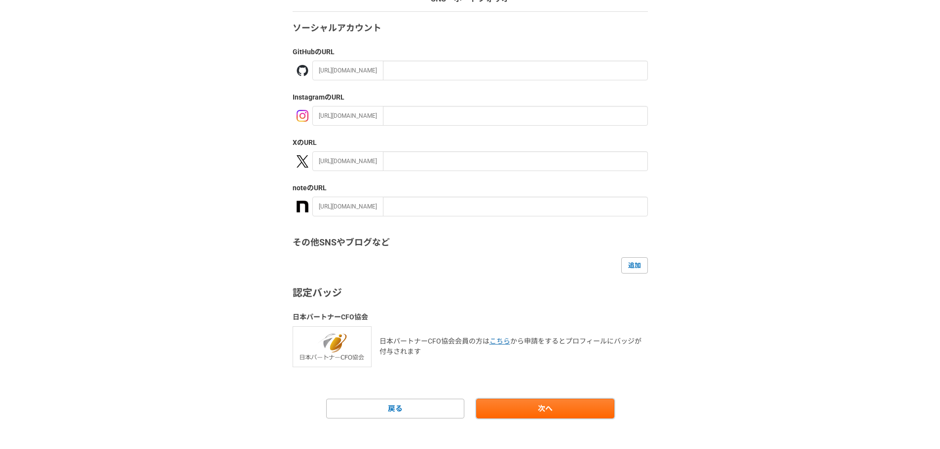
scroll to position [93, 0]
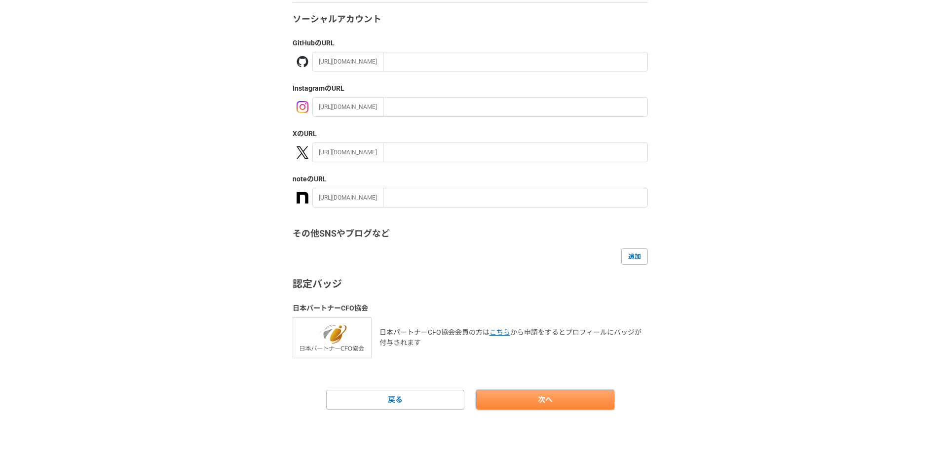
click at [537, 404] on link "次へ" at bounding box center [545, 400] width 138 height 20
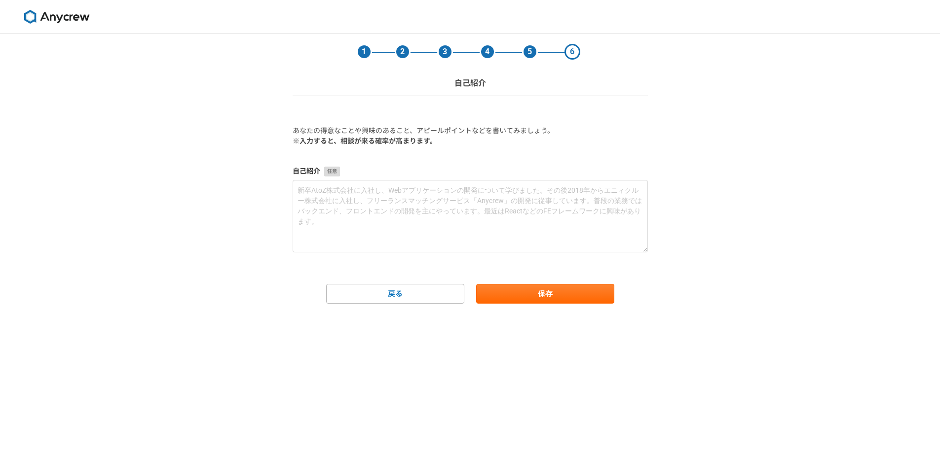
scroll to position [0, 0]
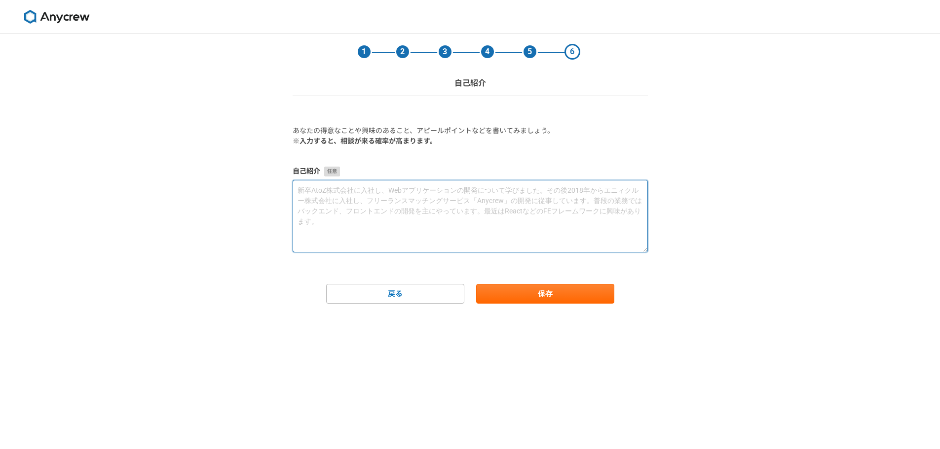
click at [553, 203] on textarea at bounding box center [470, 216] width 355 height 73
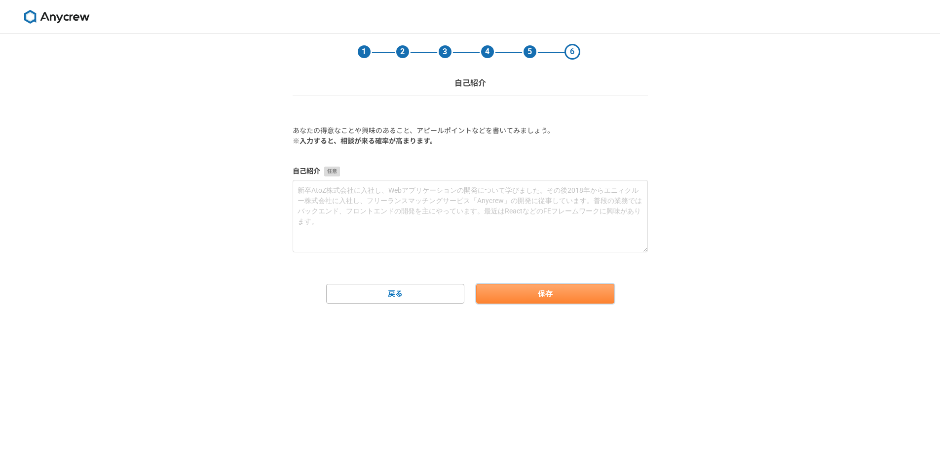
click at [603, 297] on button "保存" at bounding box center [545, 294] width 138 height 20
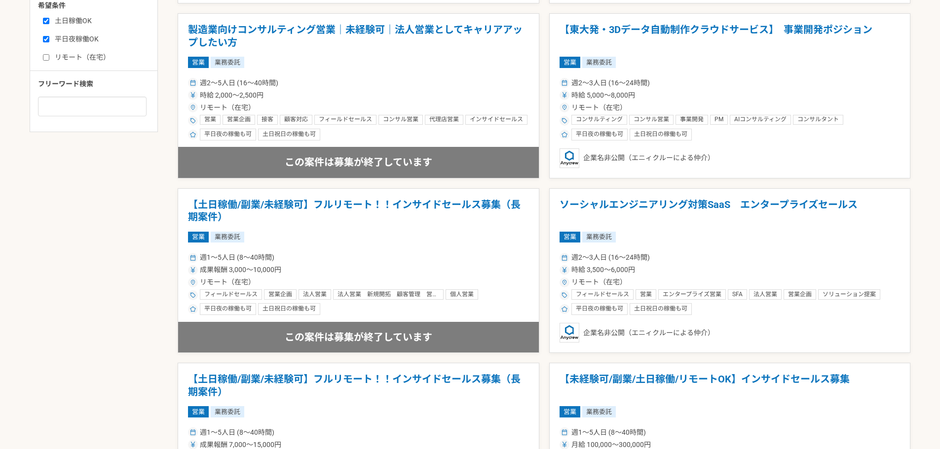
scroll to position [592, 0]
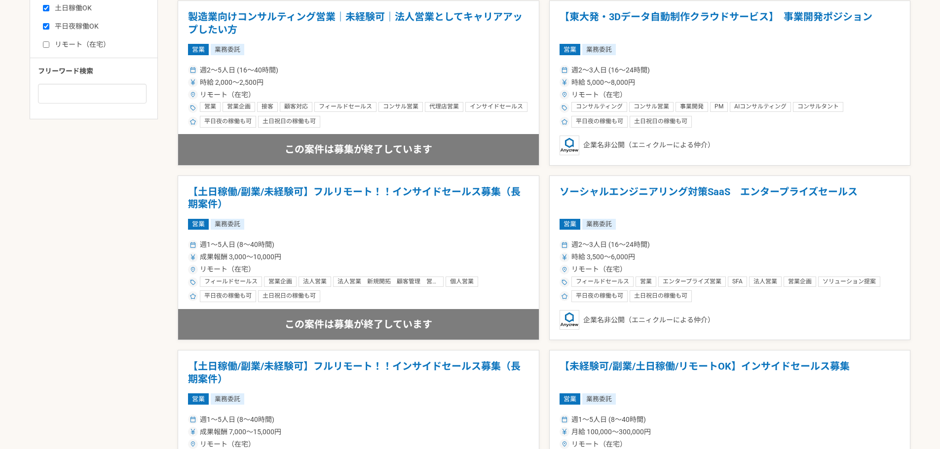
drag, startPoint x: 691, startPoint y: 25, endPoint x: 651, endPoint y: 24, distance: 40.5
click at [651, 24] on h1 "【東大発・3Dデータ自動制作クラウドサービス】　事業開発ポジション" at bounding box center [729, 23] width 341 height 25
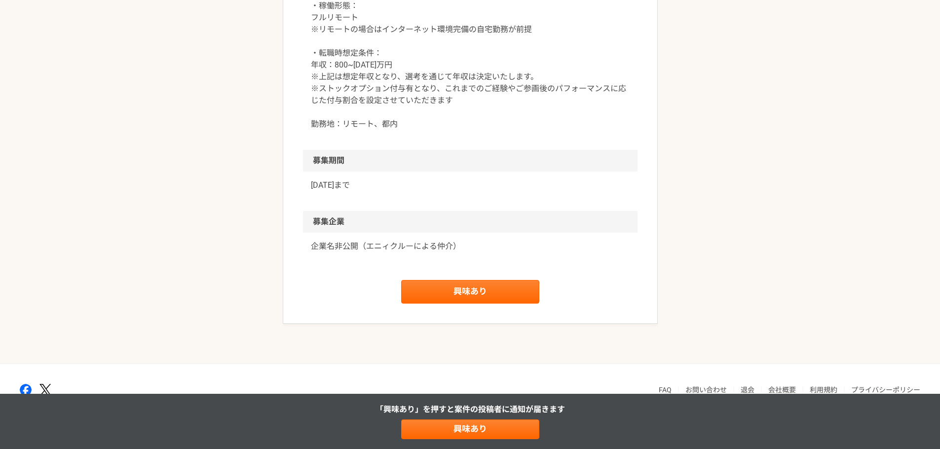
scroll to position [1529, 0]
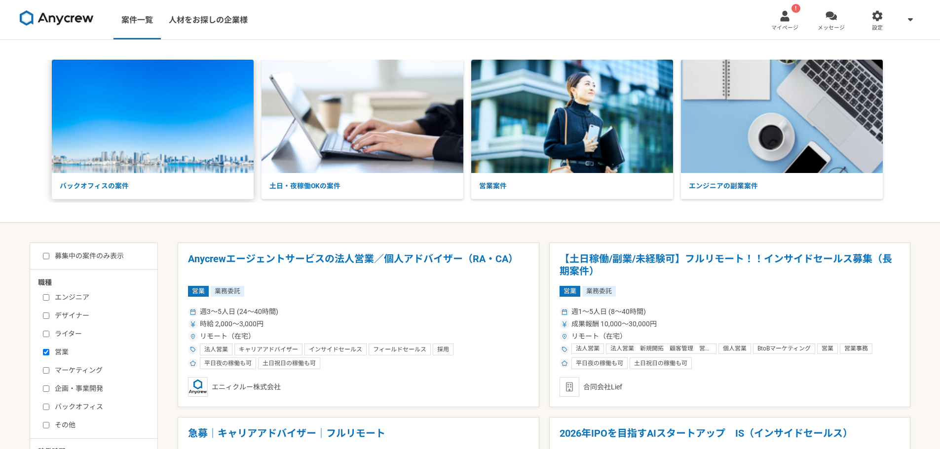
click at [220, 159] on img at bounding box center [153, 116] width 202 height 113
click at [138, 19] on link "案件一覧" at bounding box center [136, 19] width 47 height 39
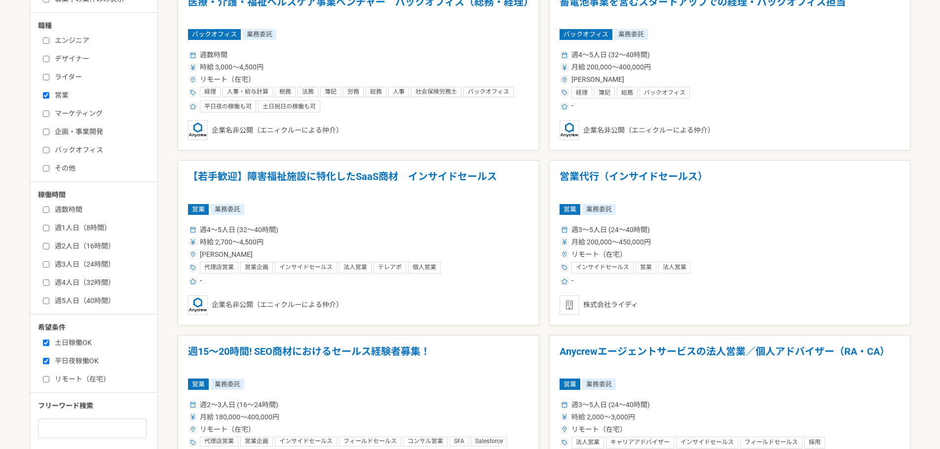
scroll to position [296, 0]
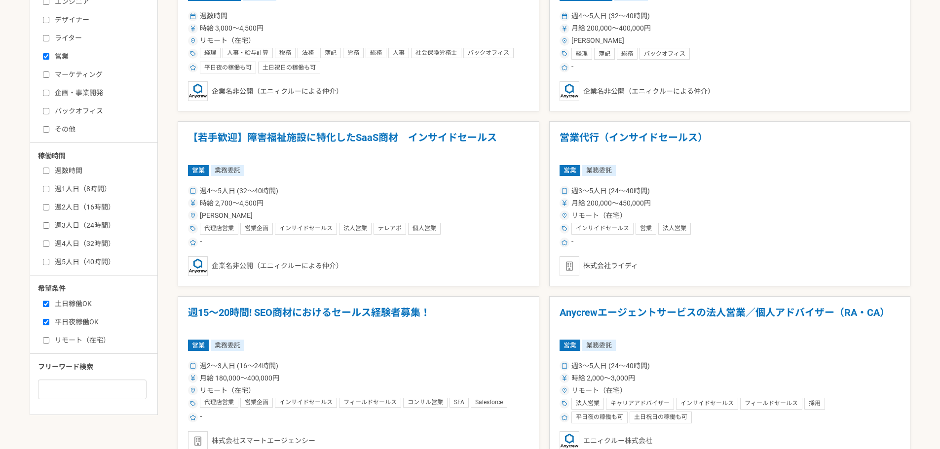
click at [83, 344] on label "リモート（在宅）" at bounding box center [99, 340] width 113 height 10
click at [49, 344] on input "リモート（在宅）" at bounding box center [46, 340] width 6 height 6
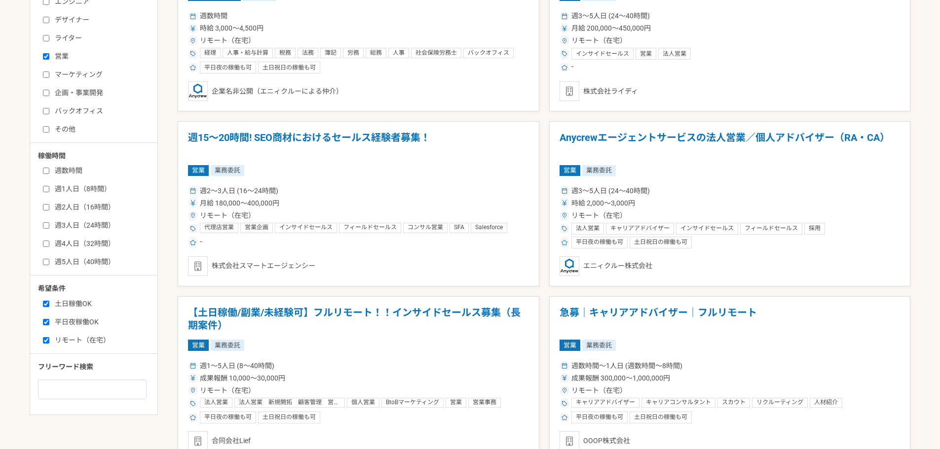
click at [83, 344] on label "リモート（在宅）" at bounding box center [99, 340] width 113 height 10
click at [49, 344] on input "リモート（在宅）" at bounding box center [46, 340] width 6 height 6
checkbox input "false"
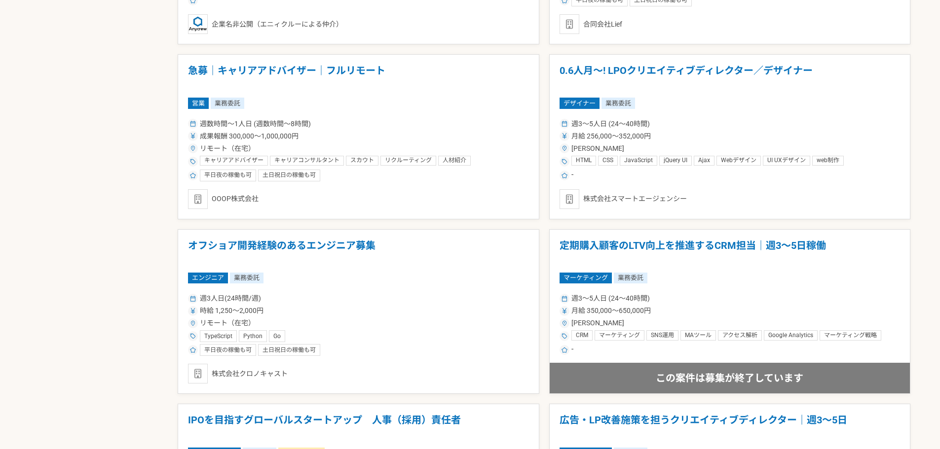
scroll to position [1135, 0]
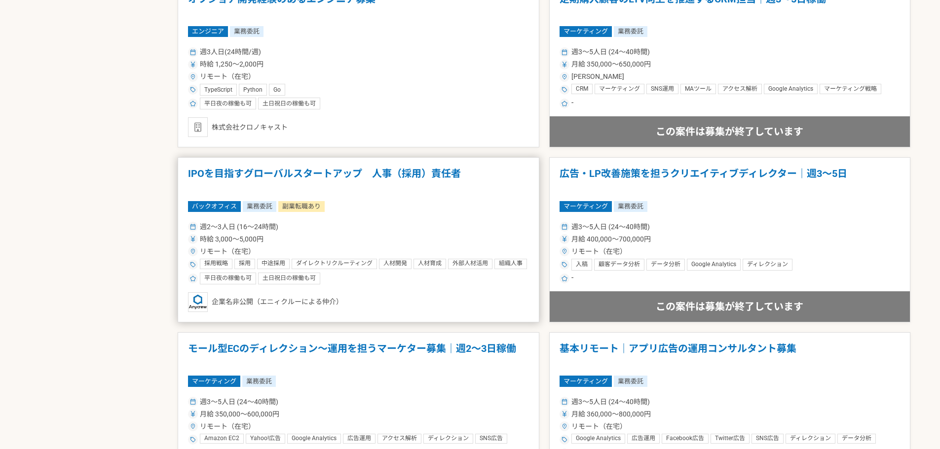
drag, startPoint x: 319, startPoint y: 181, endPoint x: 289, endPoint y: 178, distance: 30.2
drag, startPoint x: 289, startPoint y: 178, endPoint x: 286, endPoint y: 171, distance: 7.5
click at [286, 171] on h1 "IPOを目指すグローバルスタートアップ　人事（採用）責任者" at bounding box center [358, 180] width 341 height 25
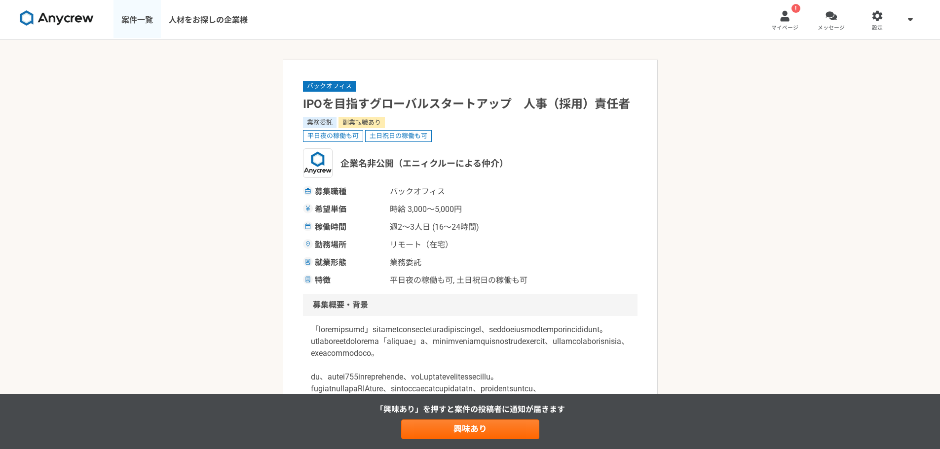
click at [132, 17] on link "案件一覧" at bounding box center [136, 19] width 47 height 39
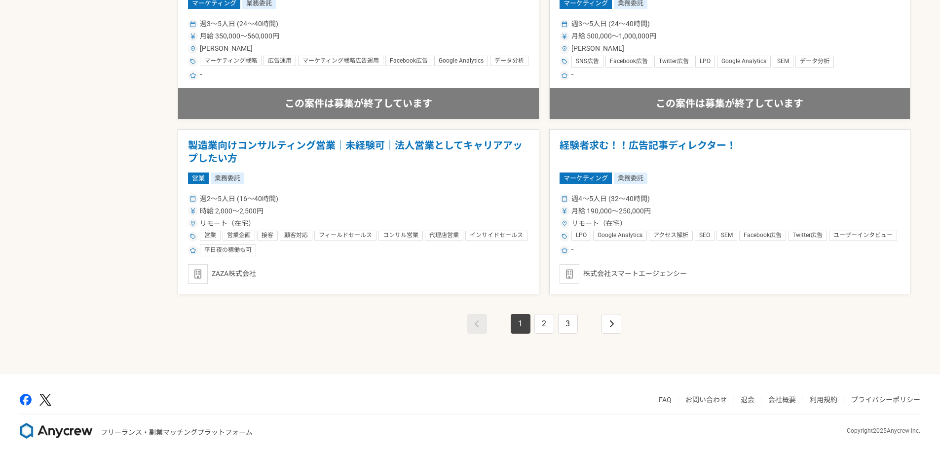
scroll to position [1697, 0]
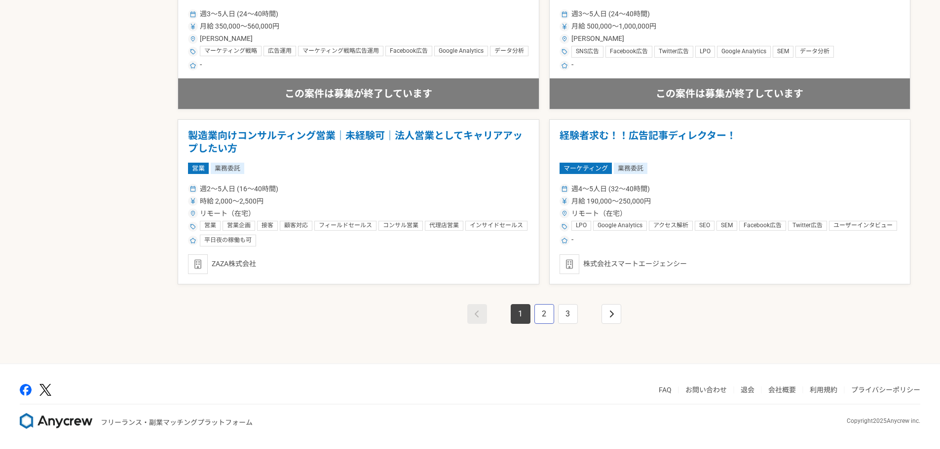
click at [549, 318] on link "2" at bounding box center [544, 314] width 20 height 20
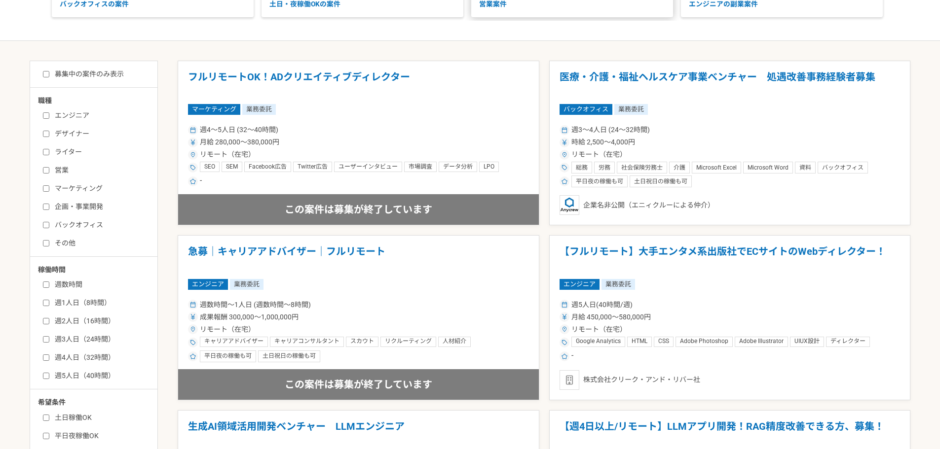
scroll to position [99, 0]
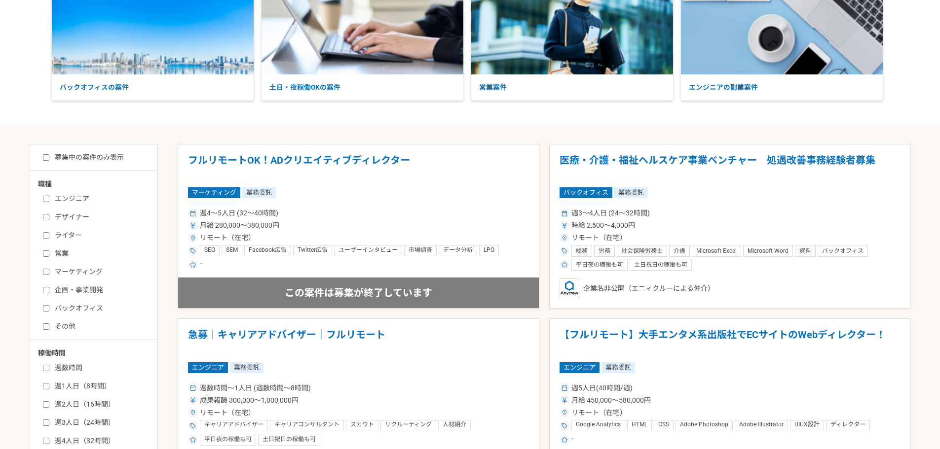
click at [47, 255] on input "営業" at bounding box center [46, 254] width 6 height 6
checkbox input "true"
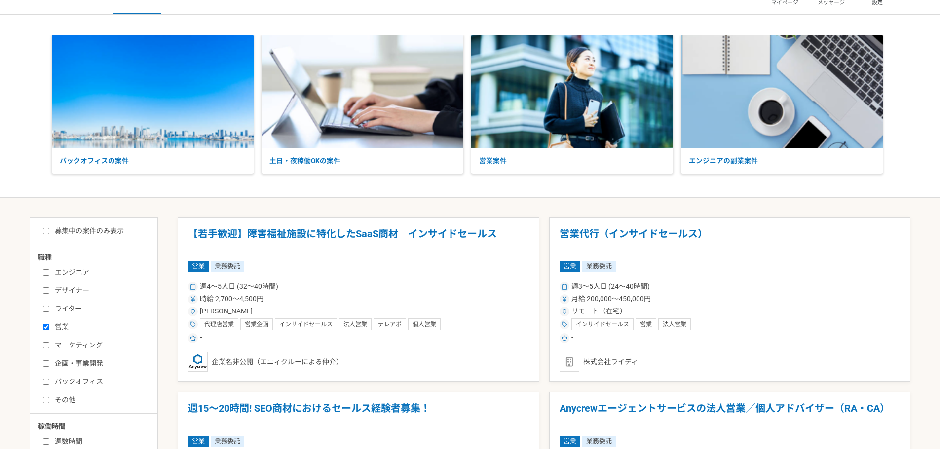
scroll to position [49, 0]
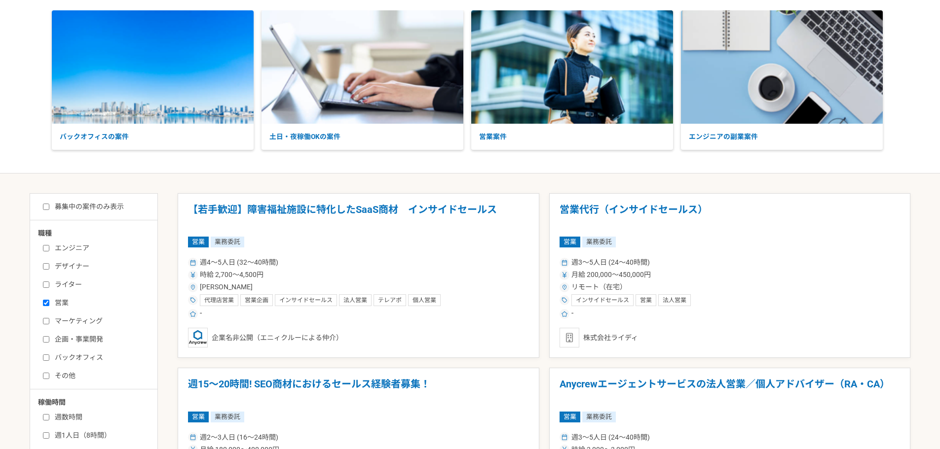
click at [45, 337] on input "企画・事業開発" at bounding box center [46, 339] width 6 height 6
checkbox input "true"
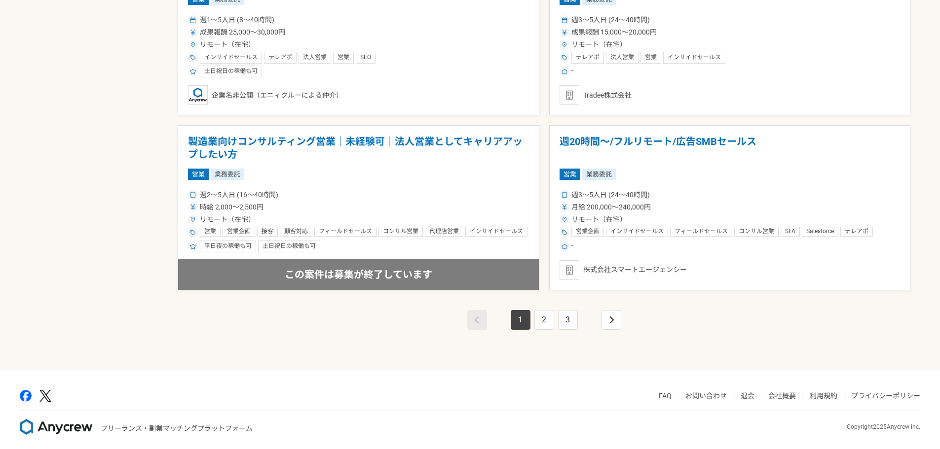
scroll to position [1697, 0]
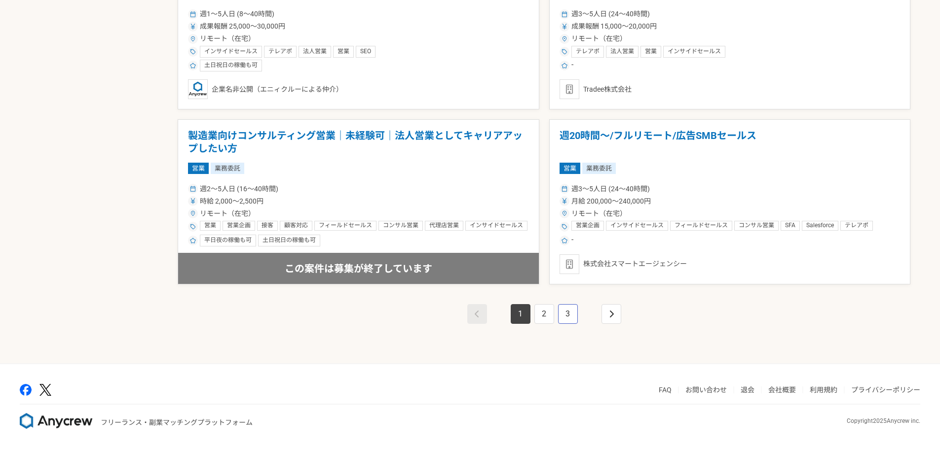
click at [567, 313] on link "3" at bounding box center [568, 314] width 20 height 20
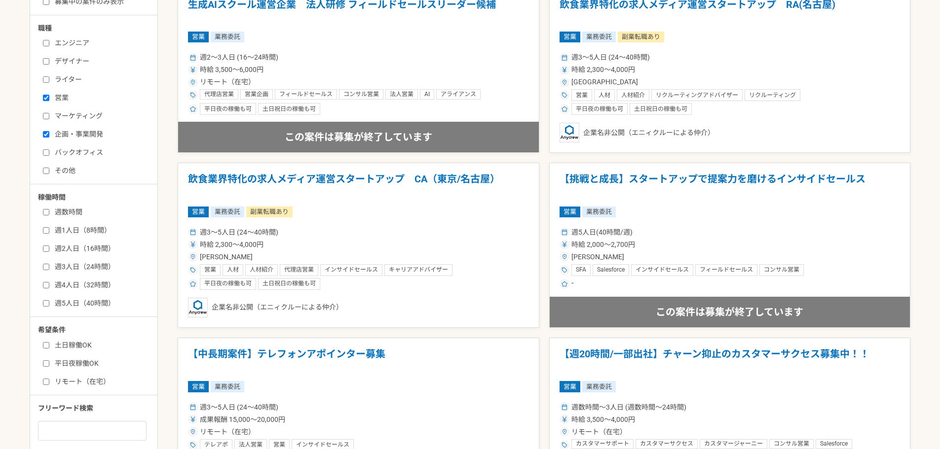
scroll to position [119, 0]
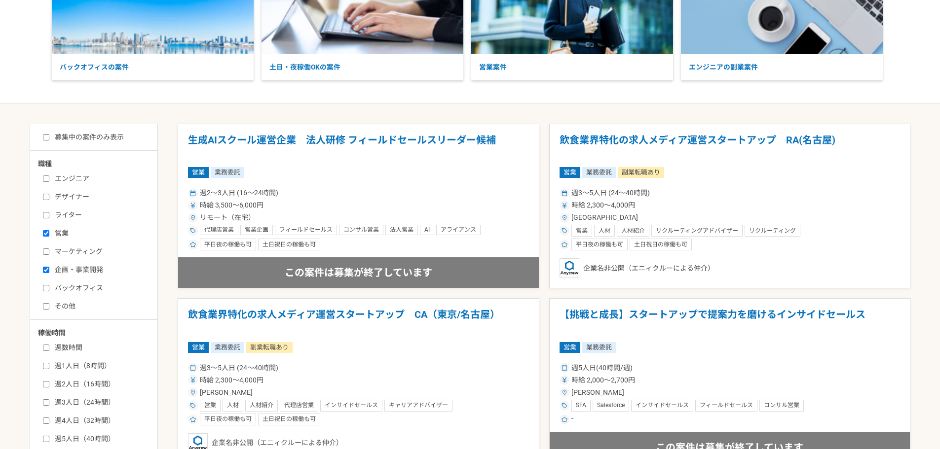
click at [59, 139] on label "募集中の案件のみ表示" at bounding box center [83, 137] width 81 height 10
click at [49, 139] on input "募集中の案件のみ表示" at bounding box center [46, 137] width 6 height 6
checkbox input "true"
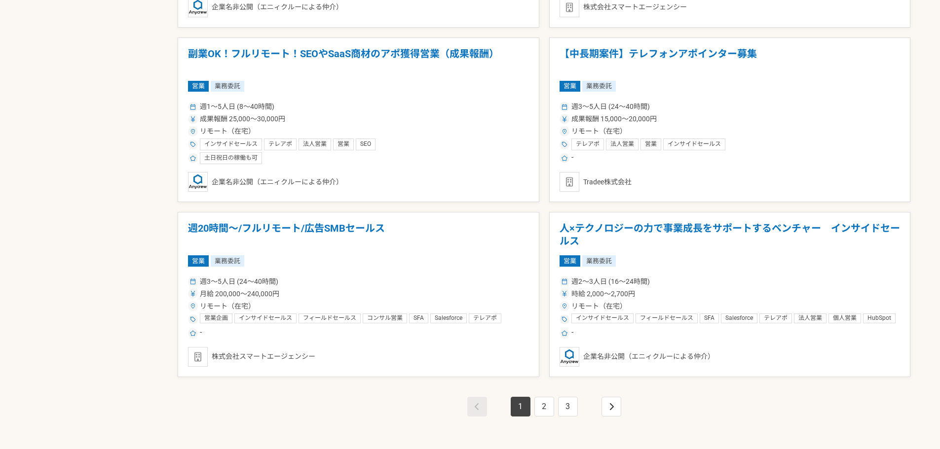
scroll to position [1697, 0]
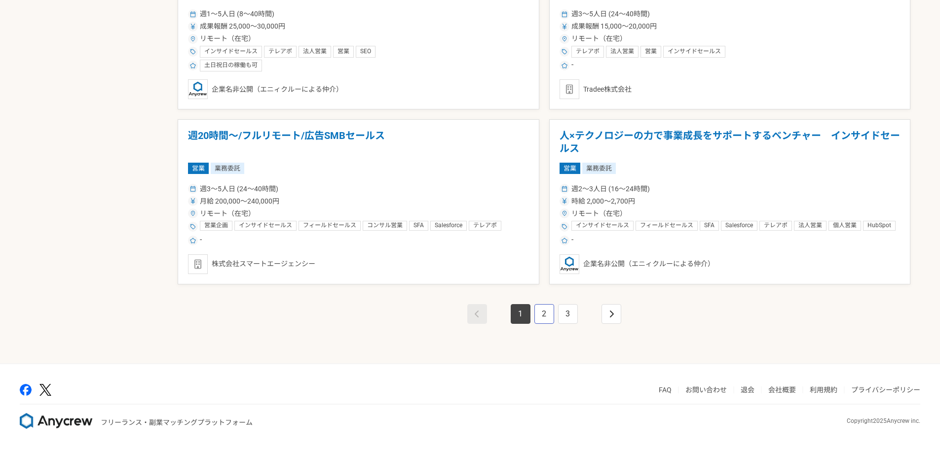
click at [546, 317] on link "2" at bounding box center [544, 314] width 20 height 20
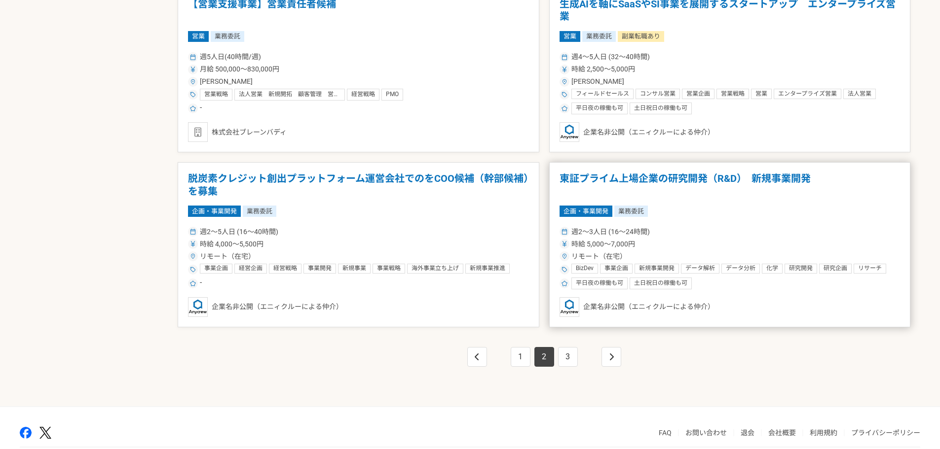
scroll to position [1677, 0]
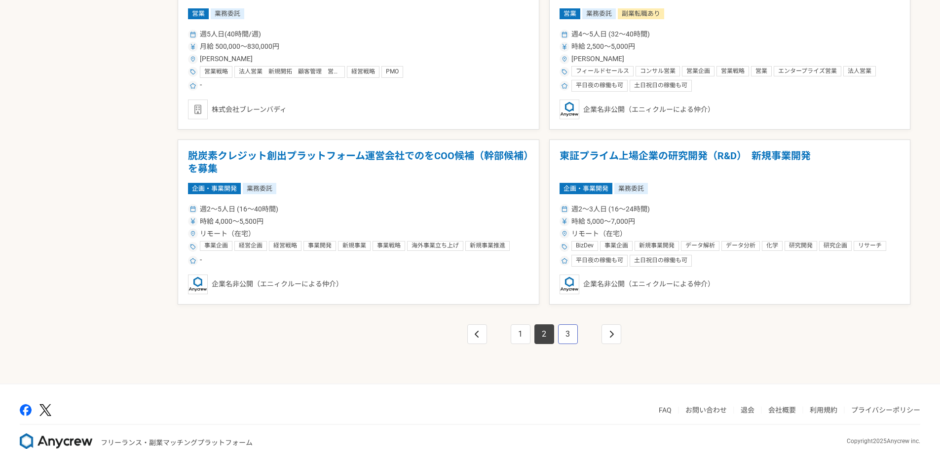
click at [567, 336] on link "3" at bounding box center [568, 335] width 20 height 20
